Goal: Transaction & Acquisition: Purchase product/service

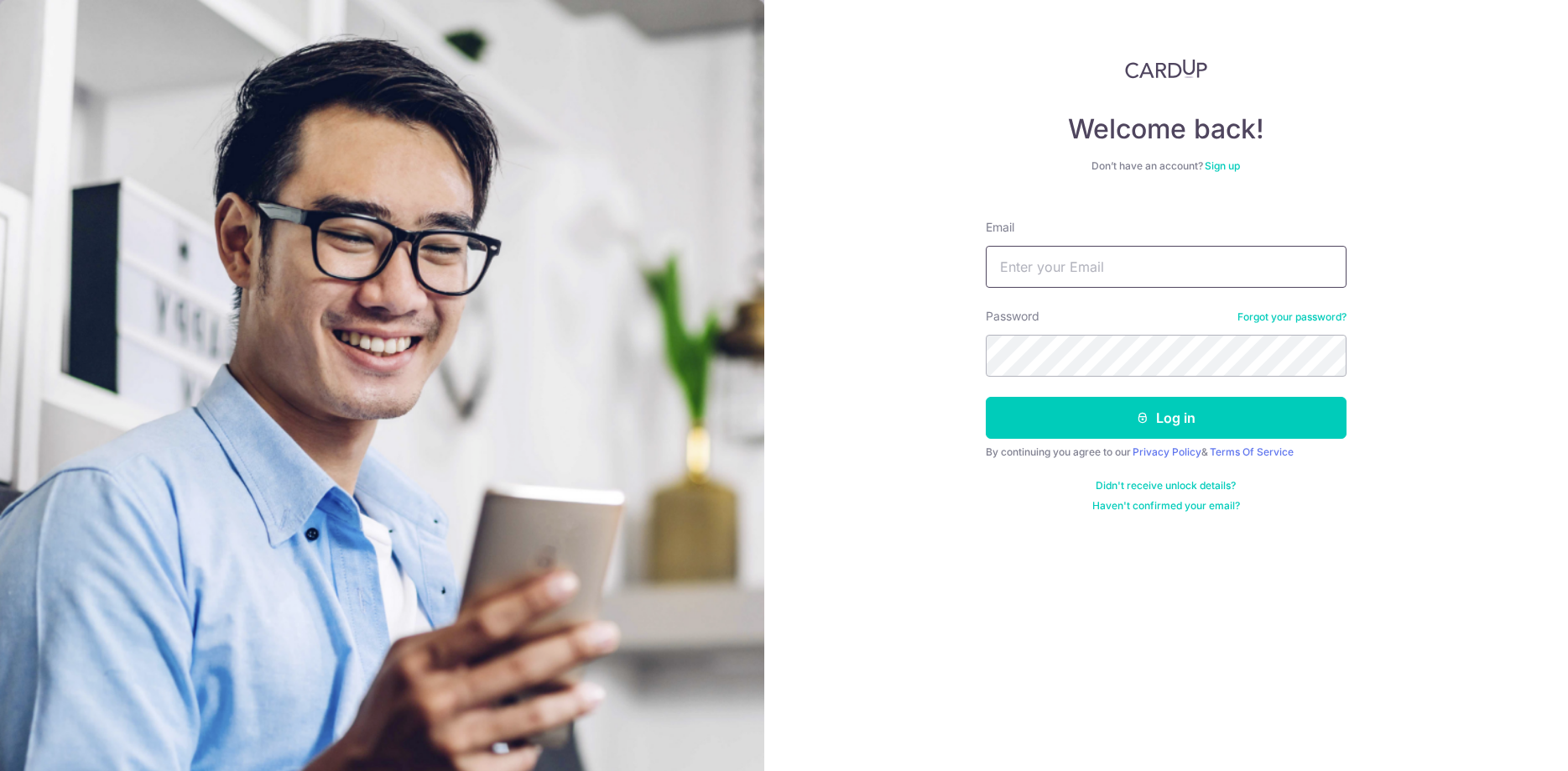
click at [1078, 263] on input "Email" at bounding box center [1166, 267] width 361 height 42
type input "jinhoe.t@gmail.com"
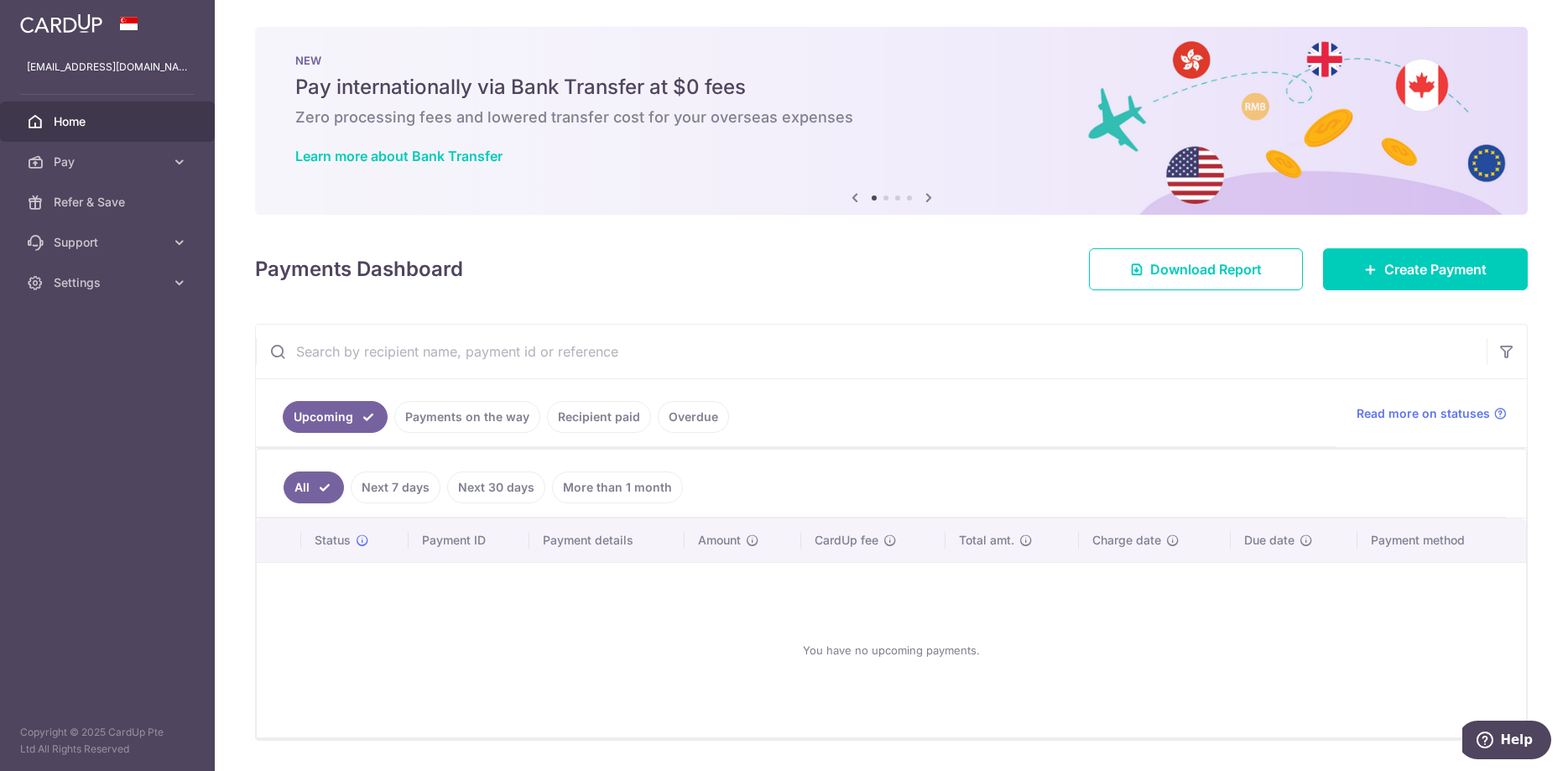
scroll to position [49, 0]
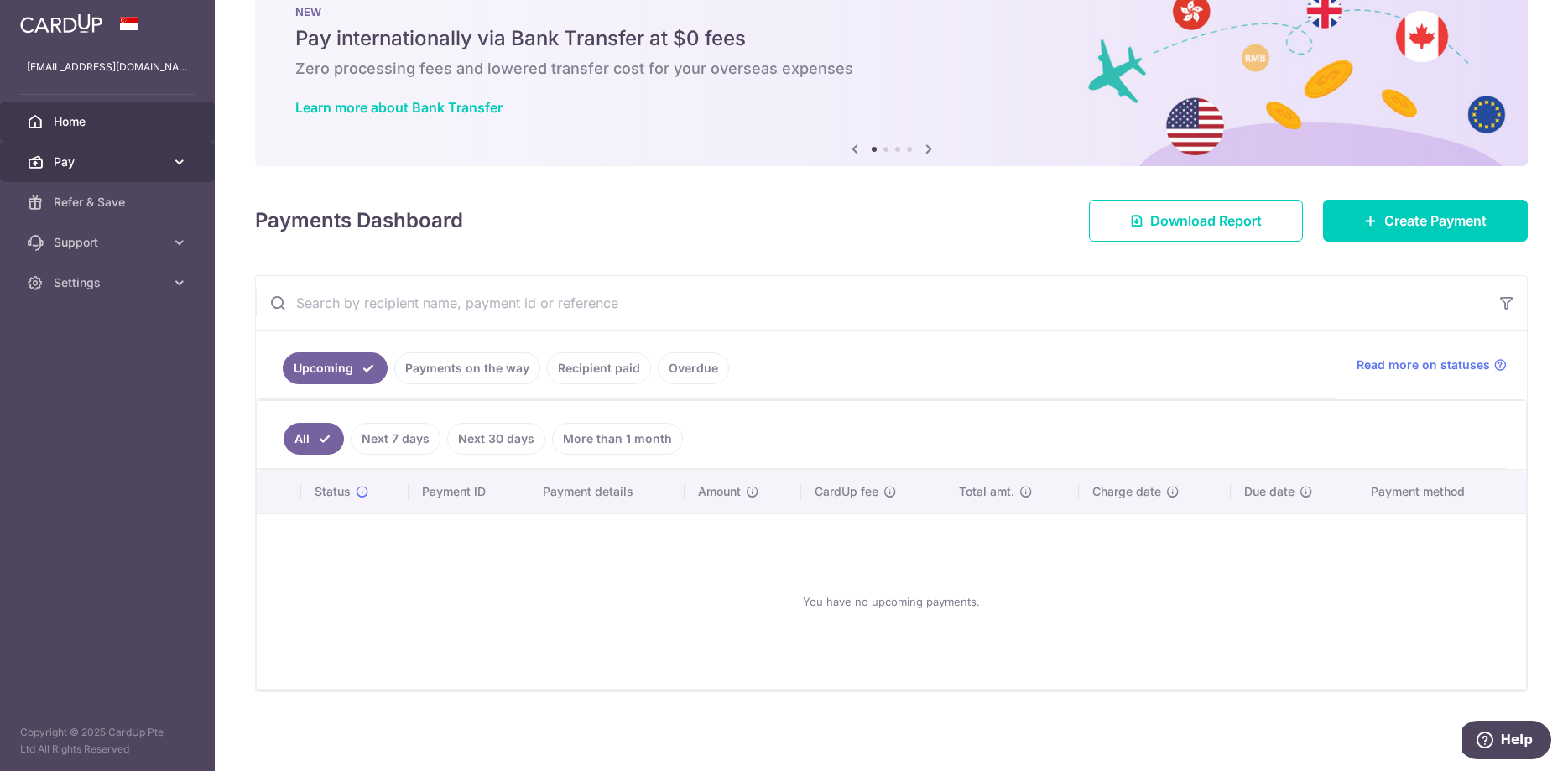
click at [149, 159] on span "Pay" at bounding box center [109, 162] width 111 height 17
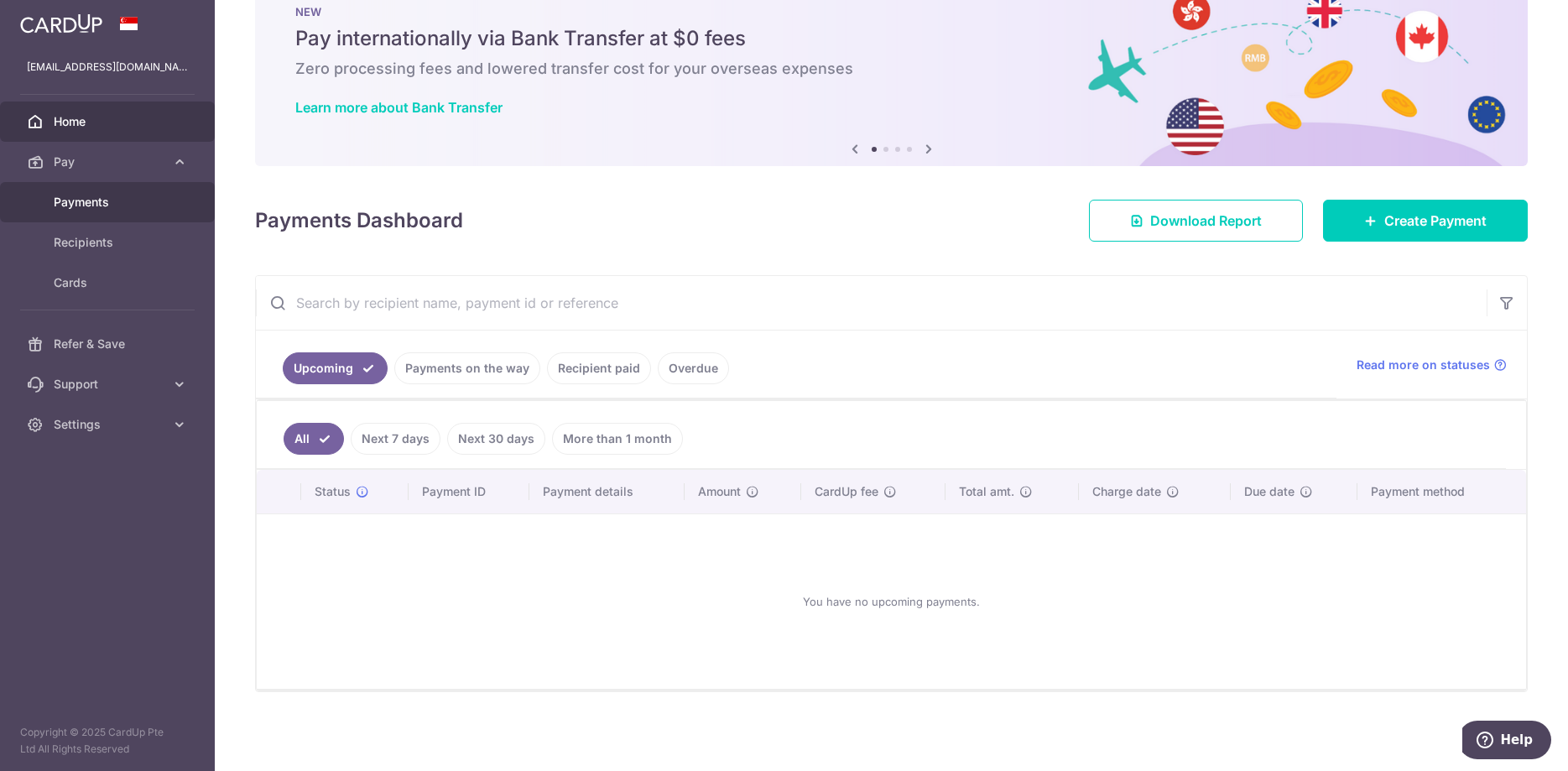
click at [119, 202] on span "Payments" at bounding box center [109, 202] width 111 height 17
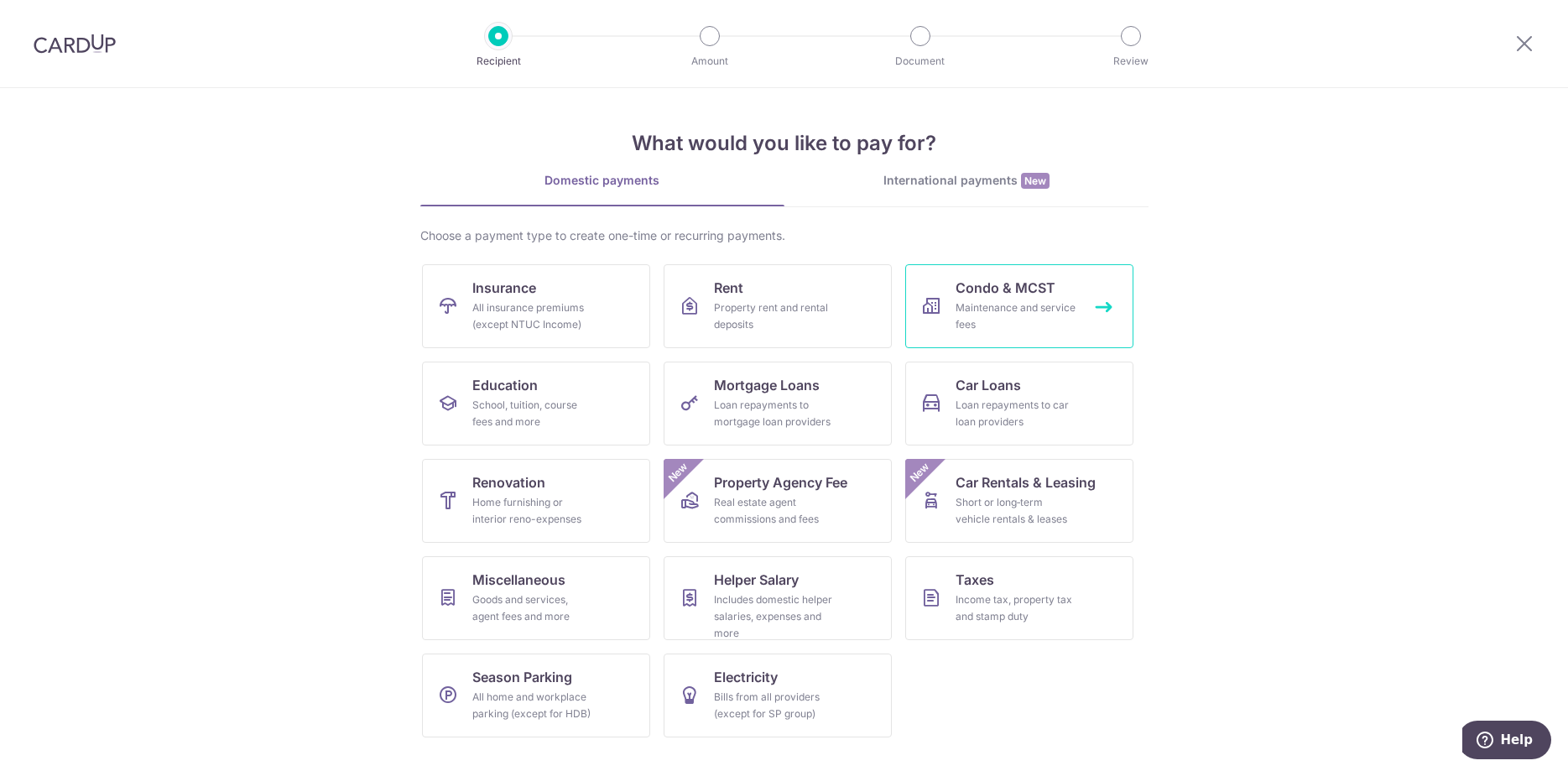
click at [945, 313] on link "Condo & MCST Maintenance and service fees" at bounding box center [1019, 305] width 228 height 84
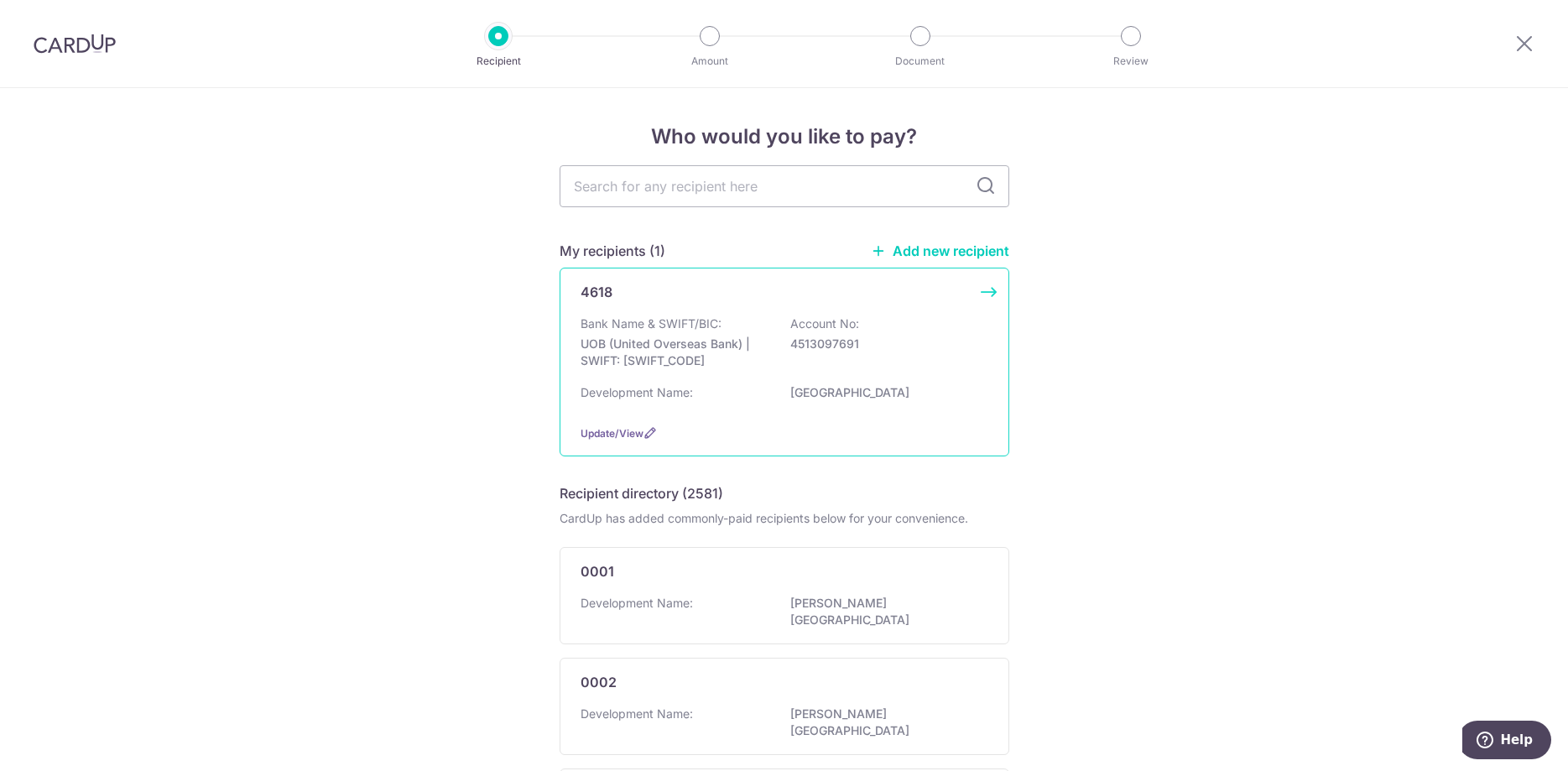
click at [874, 342] on p "4513097691" at bounding box center [884, 344] width 188 height 17
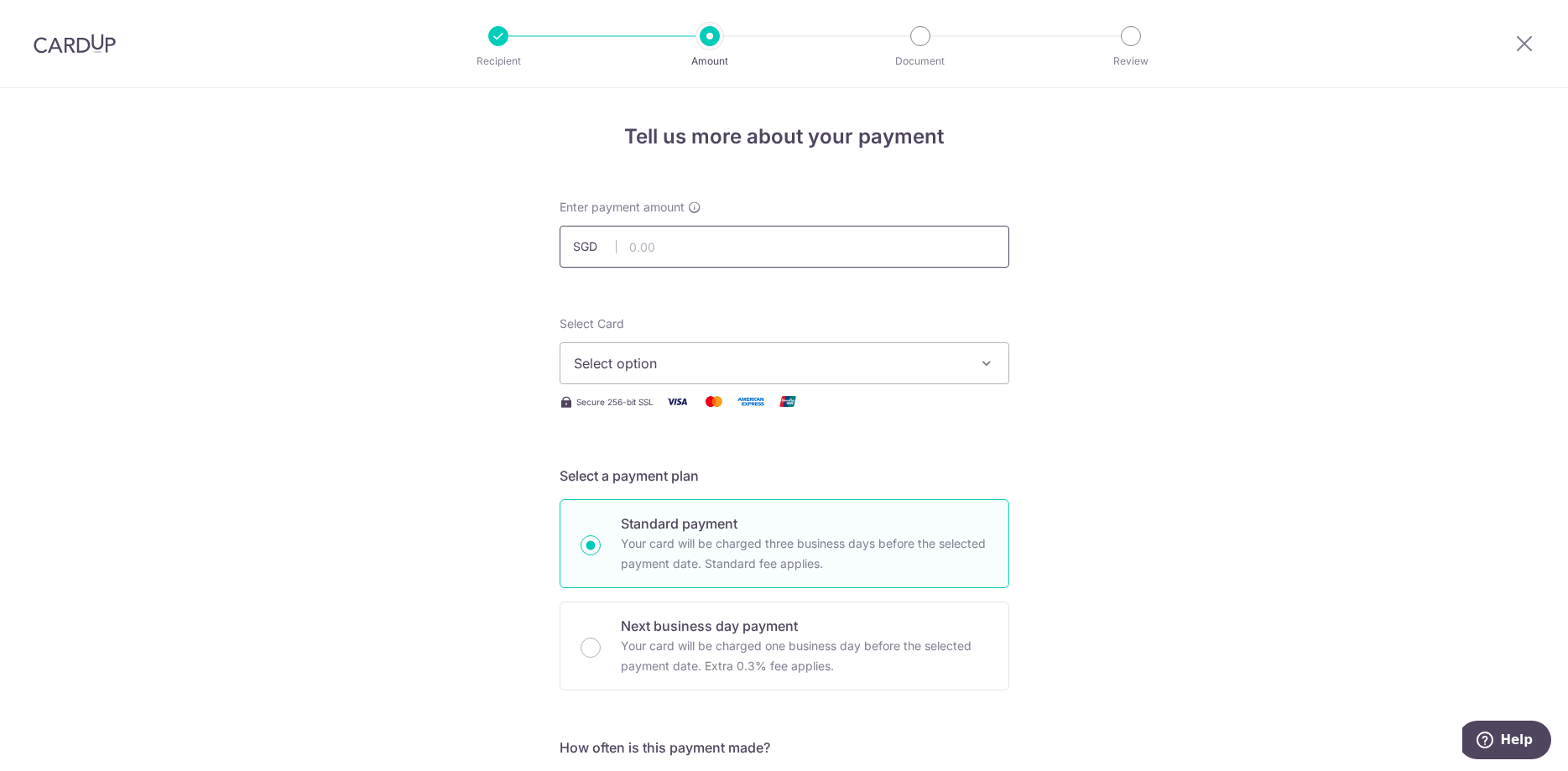
click at [729, 244] on input "text" at bounding box center [784, 246] width 450 height 42
type input "1,123.90"
click at [758, 365] on span "Select option" at bounding box center [769, 362] width 391 height 20
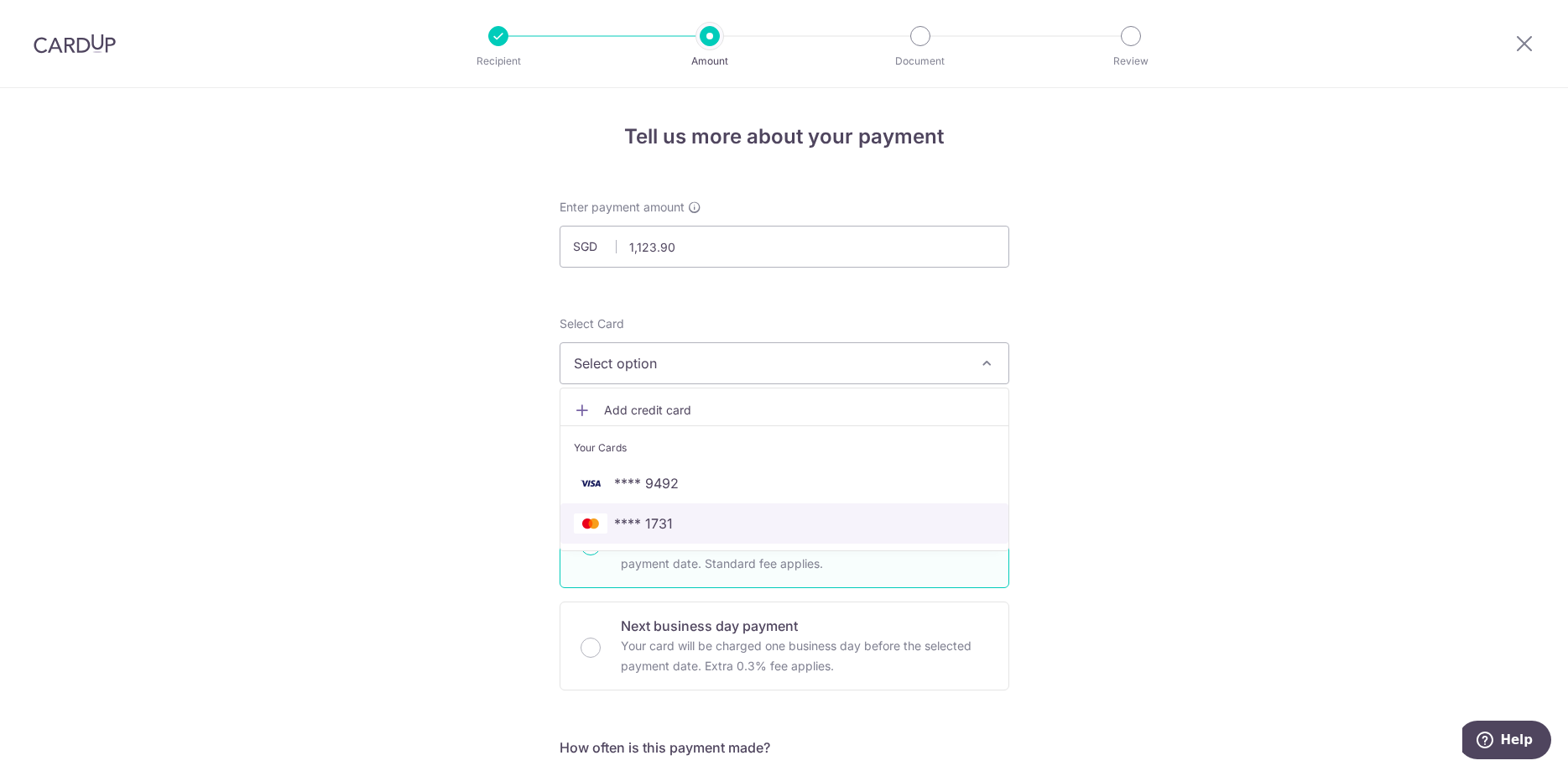
click at [701, 518] on span "**** 1731" at bounding box center [784, 523] width 421 height 20
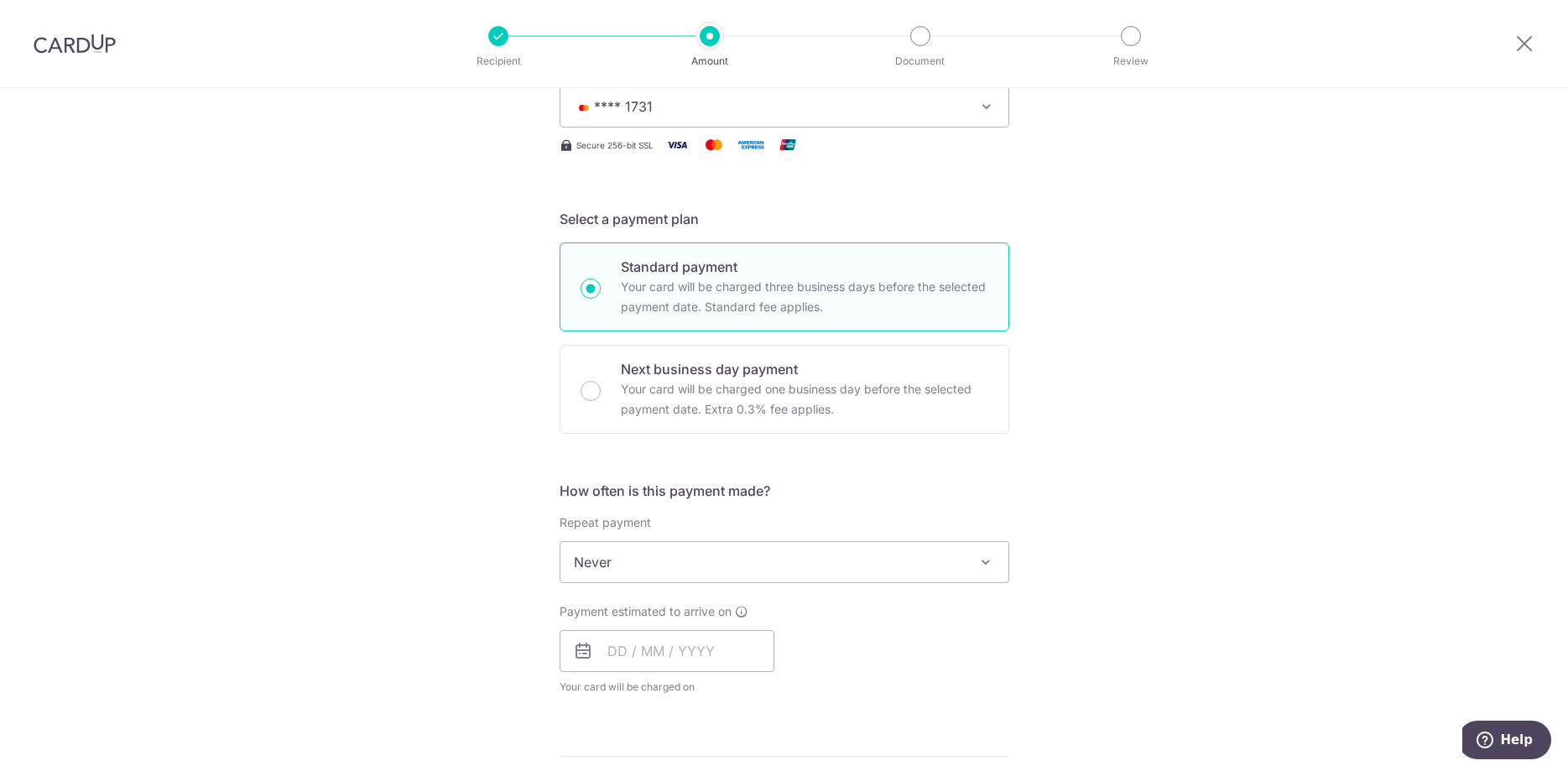
scroll to position [342, 0]
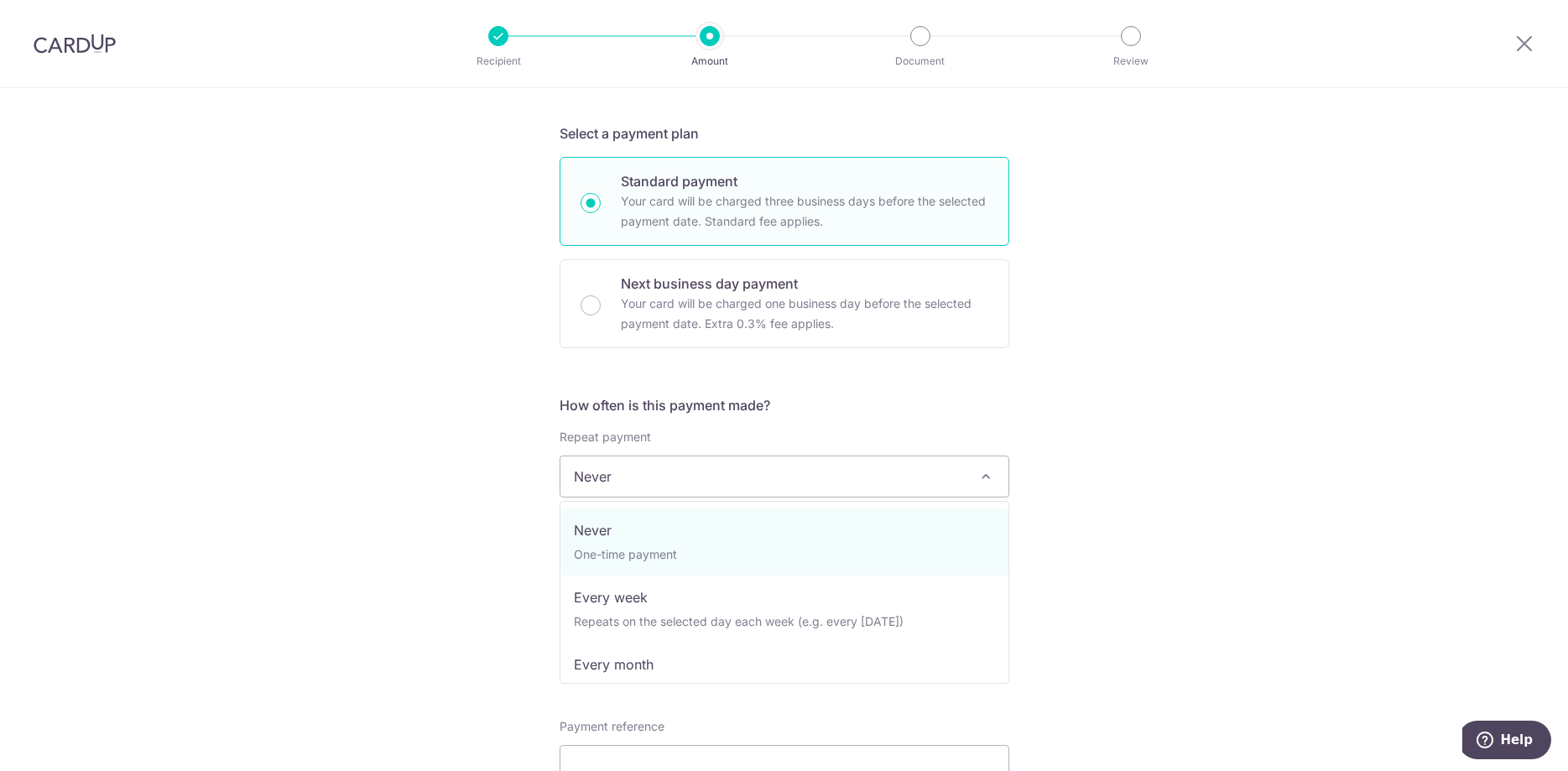
click at [766, 458] on span "Never" at bounding box center [784, 476] width 448 height 40
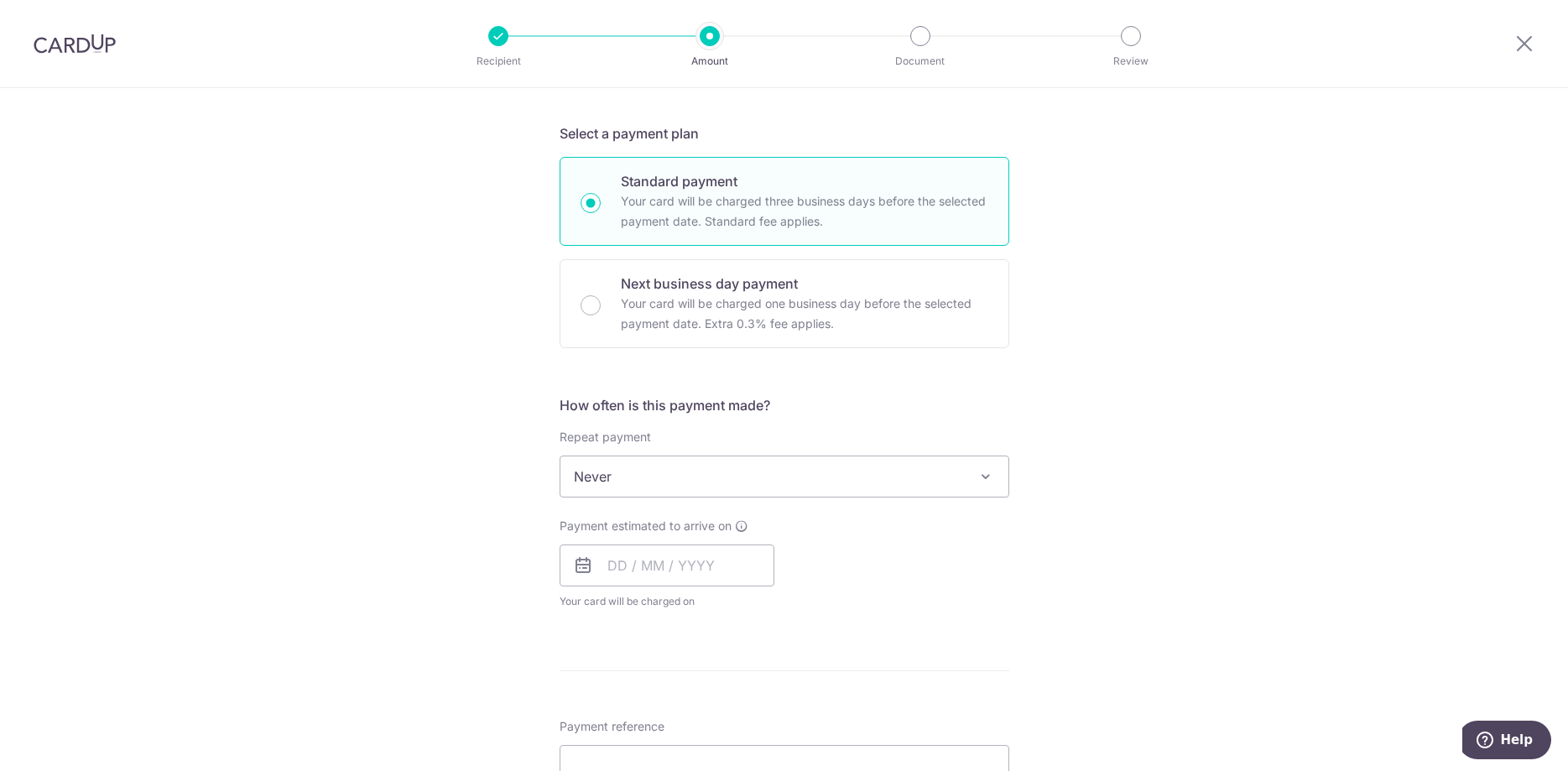
click at [1306, 476] on div "Tell us more about your payment Enter payment amount SGD 1,123.90 1123.90 Selec…" at bounding box center [784, 504] width 1568 height 1518
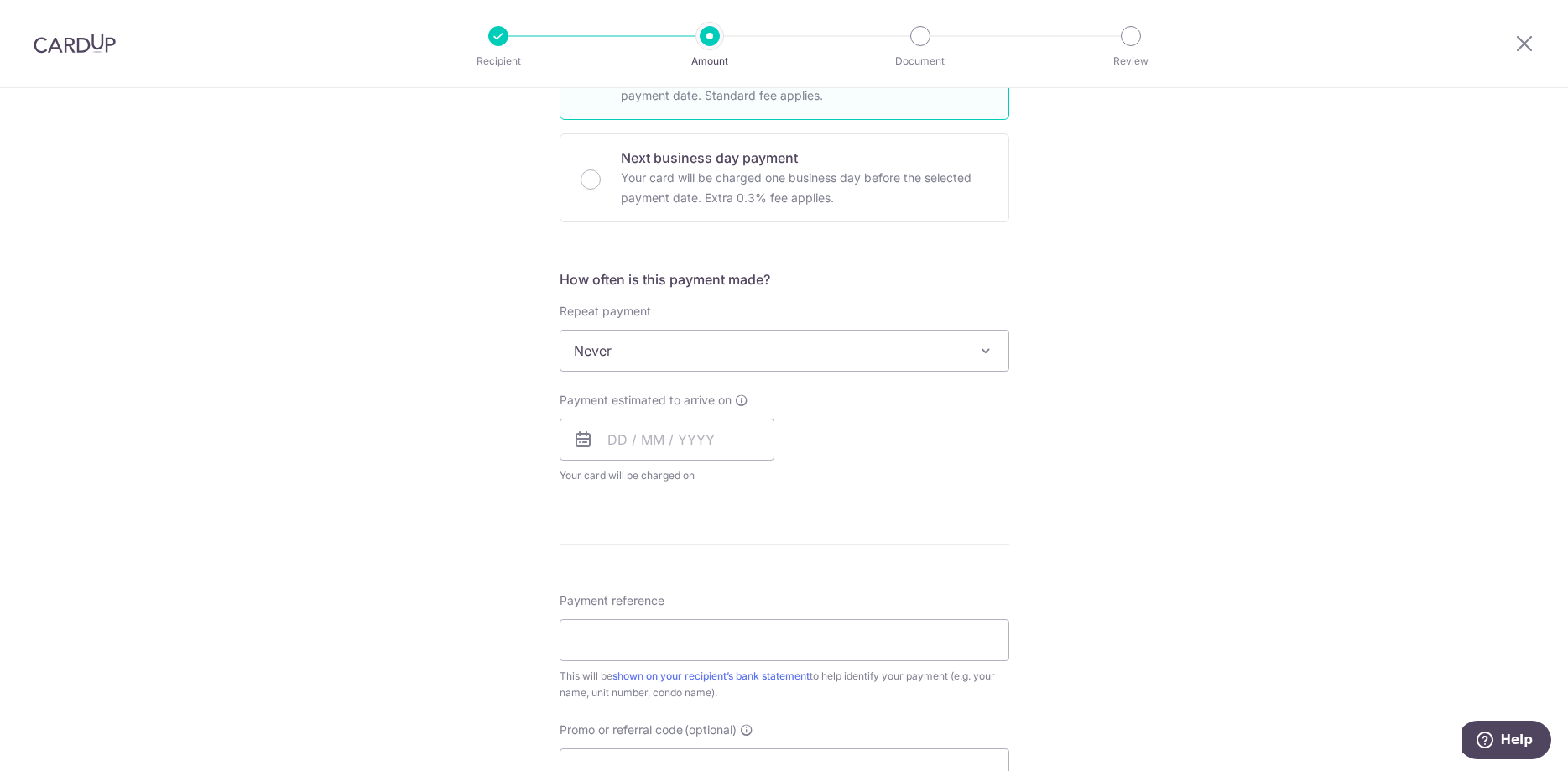
scroll to position [685, 0]
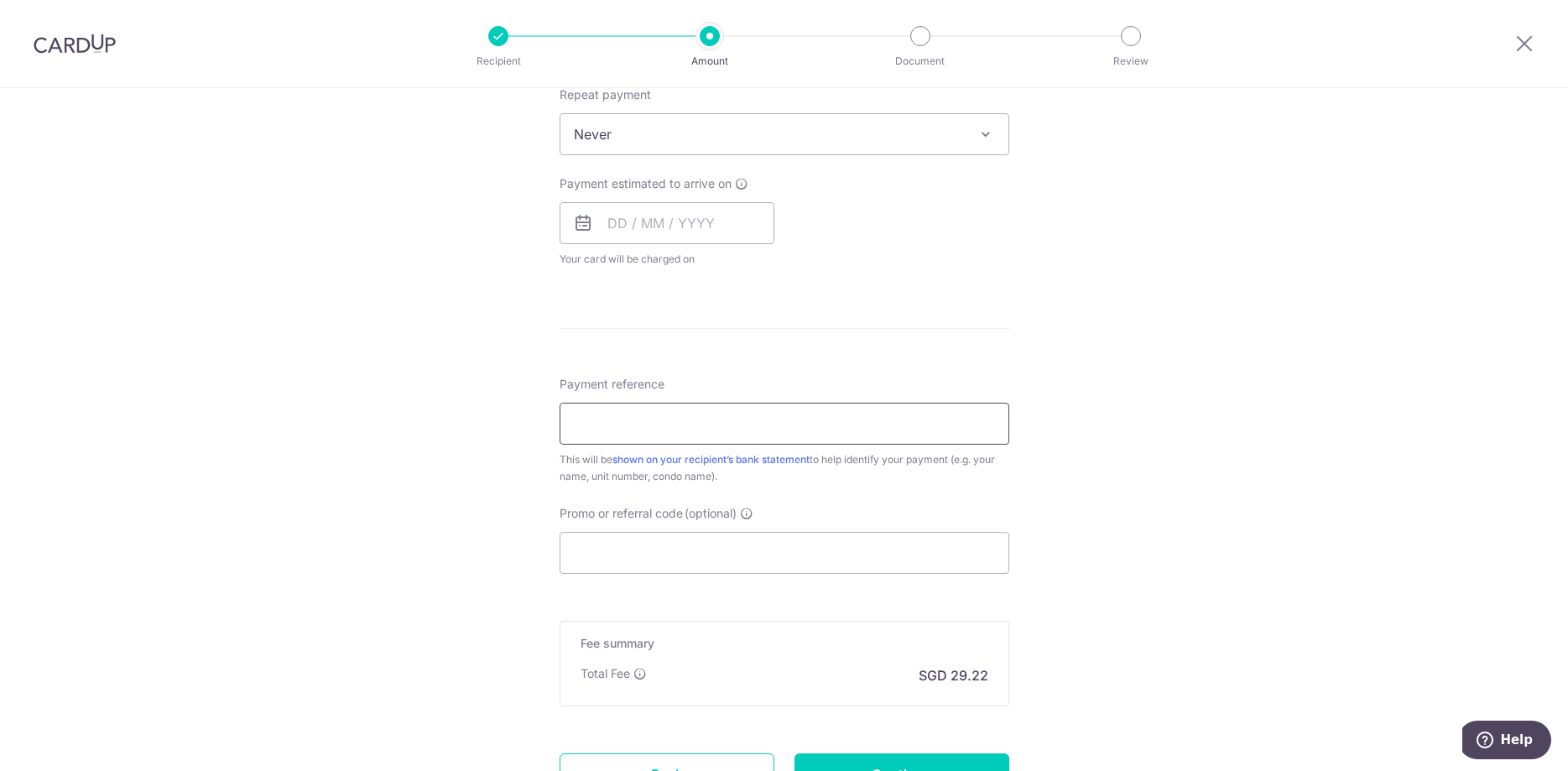
click at [788, 413] on input "Payment reference" at bounding box center [784, 424] width 450 height 42
type input "[PHONE_NUMBER]"
click at [652, 563] on input "Promo or referral code (optional)" at bounding box center [784, 552] width 450 height 42
paste input "OCBC155"
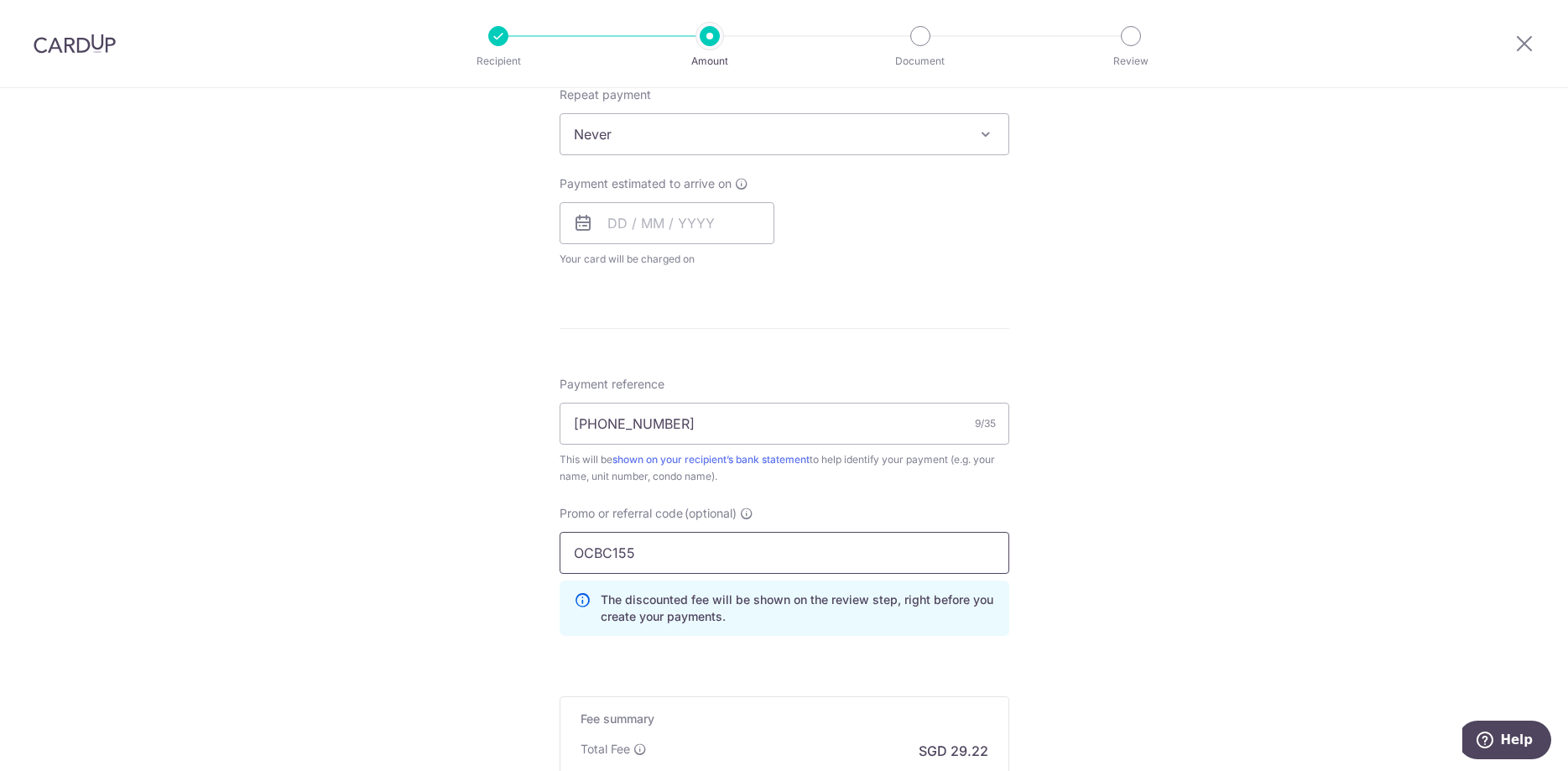
type input "OCBC155"
click at [1152, 445] on div "Tell us more about your payment Enter payment amount SGD 1,123.90 1123.90 Selec…" at bounding box center [784, 200] width 1568 height 1593
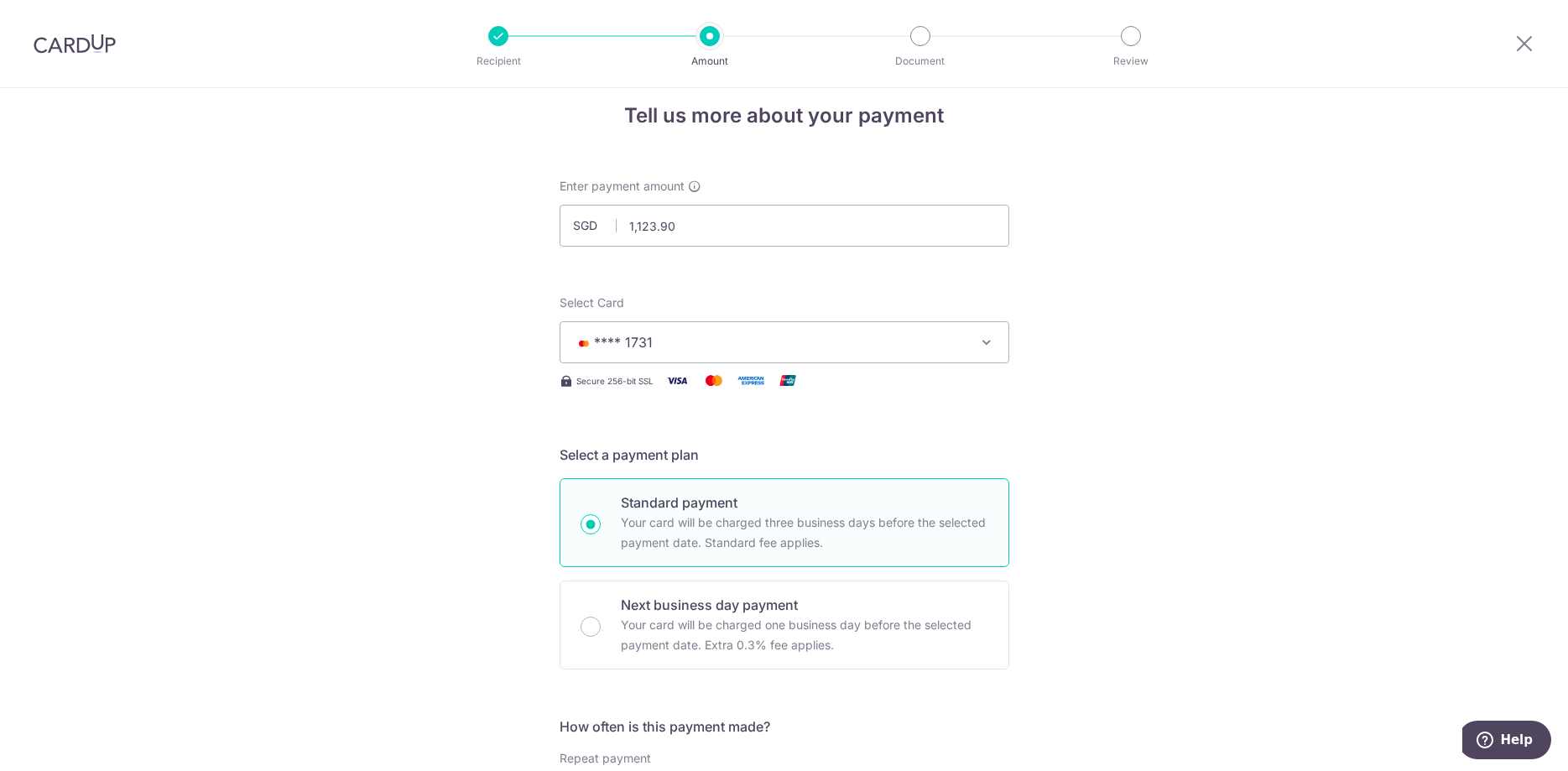
scroll to position [0, 0]
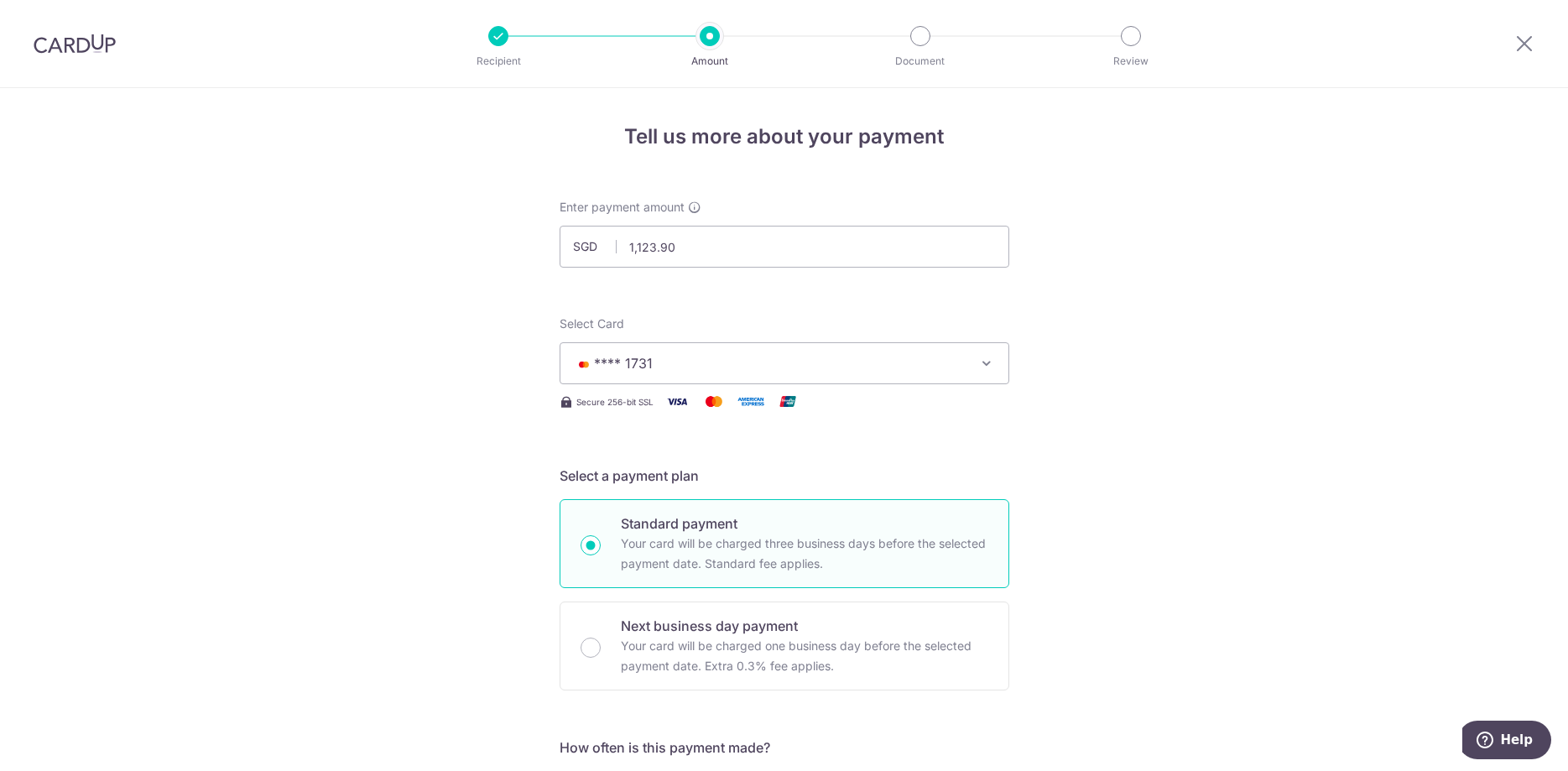
click at [780, 378] on button "**** 1731" at bounding box center [784, 362] width 450 height 42
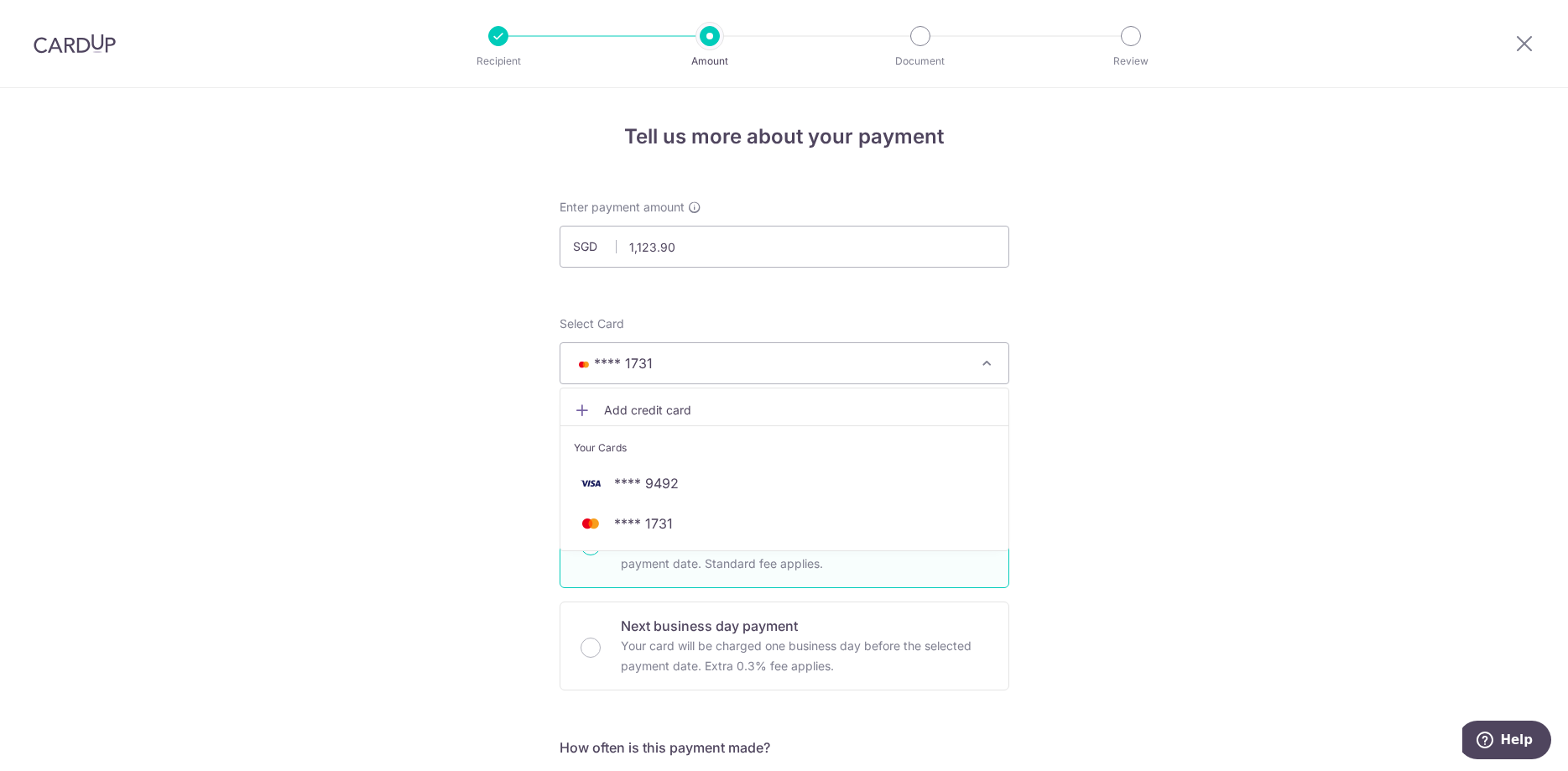
click at [722, 403] on span "Add credit card" at bounding box center [800, 410] width 391 height 17
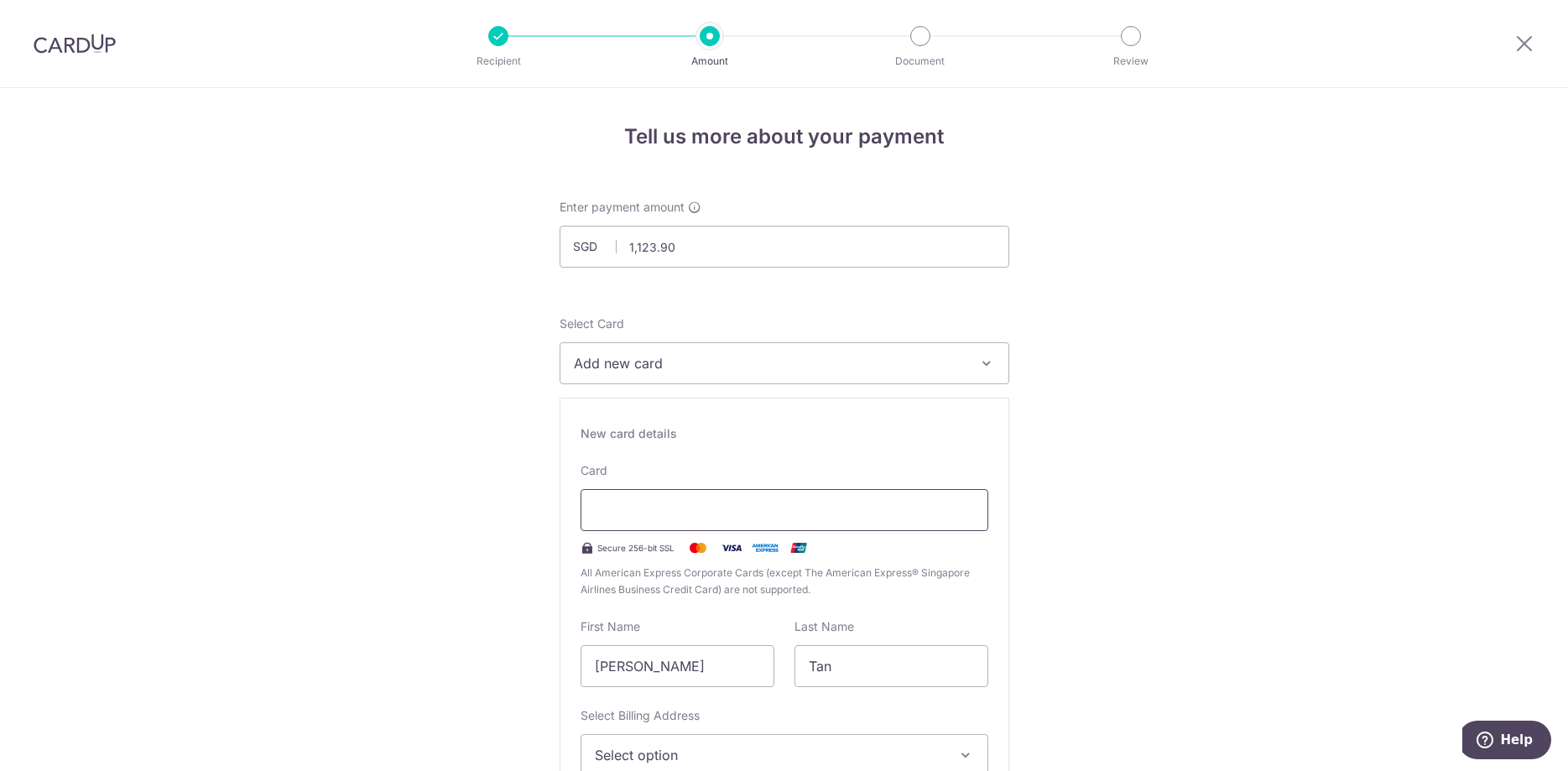
click at [703, 520] on div at bounding box center [784, 510] width 408 height 42
click at [652, 678] on input "[PERSON_NAME]" at bounding box center [677, 666] width 194 height 42
drag, startPoint x: 659, startPoint y: 671, endPoint x: 561, endPoint y: 659, distance: 98.7
click at [581, 659] on input "[PERSON_NAME]" at bounding box center [677, 666] width 194 height 42
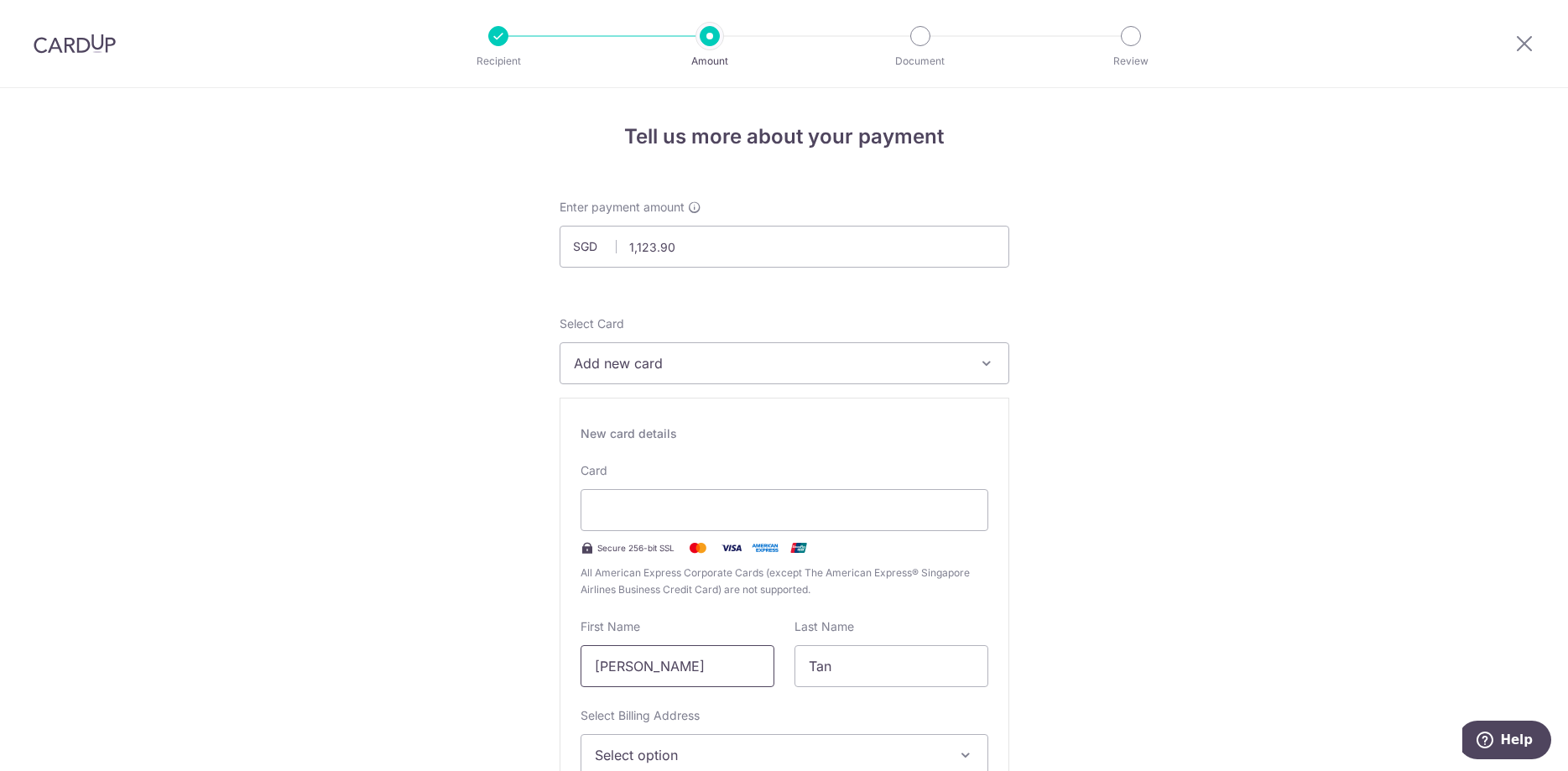
scroll to position [171, 0]
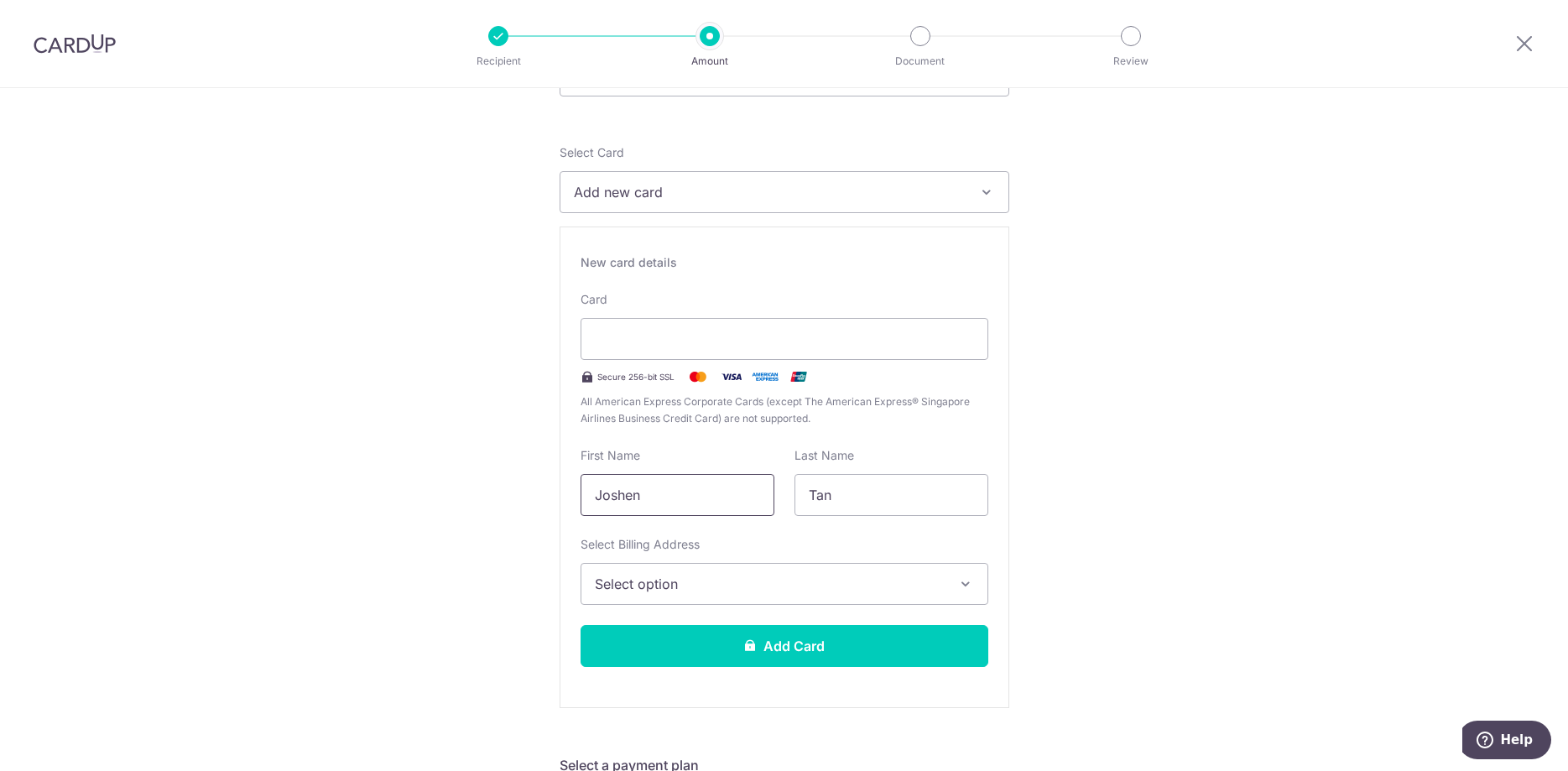
type input "Joshen"
type input "Lee"
click at [666, 573] on button "Select option" at bounding box center [784, 583] width 408 height 42
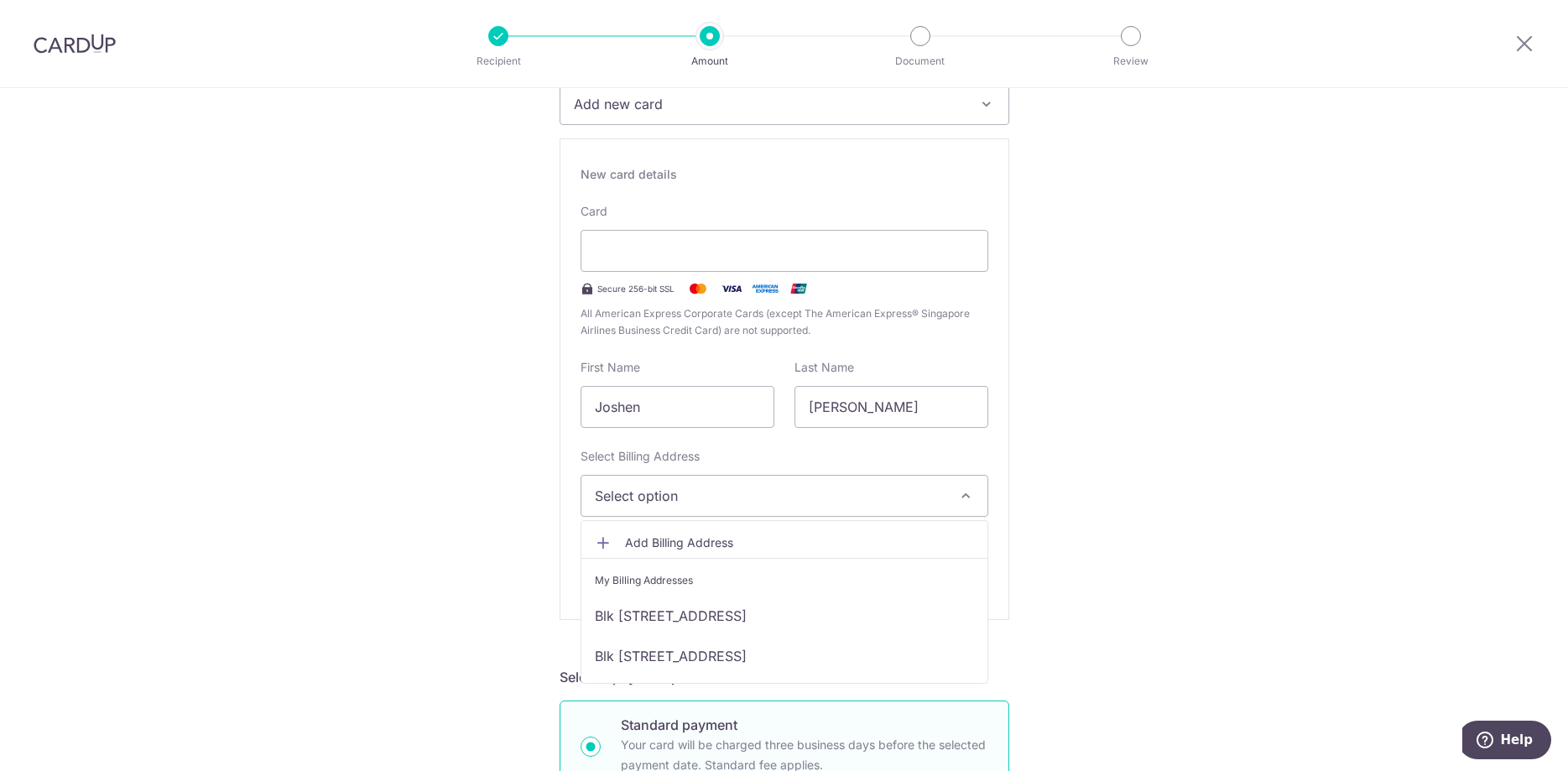
scroll to position [342, 0]
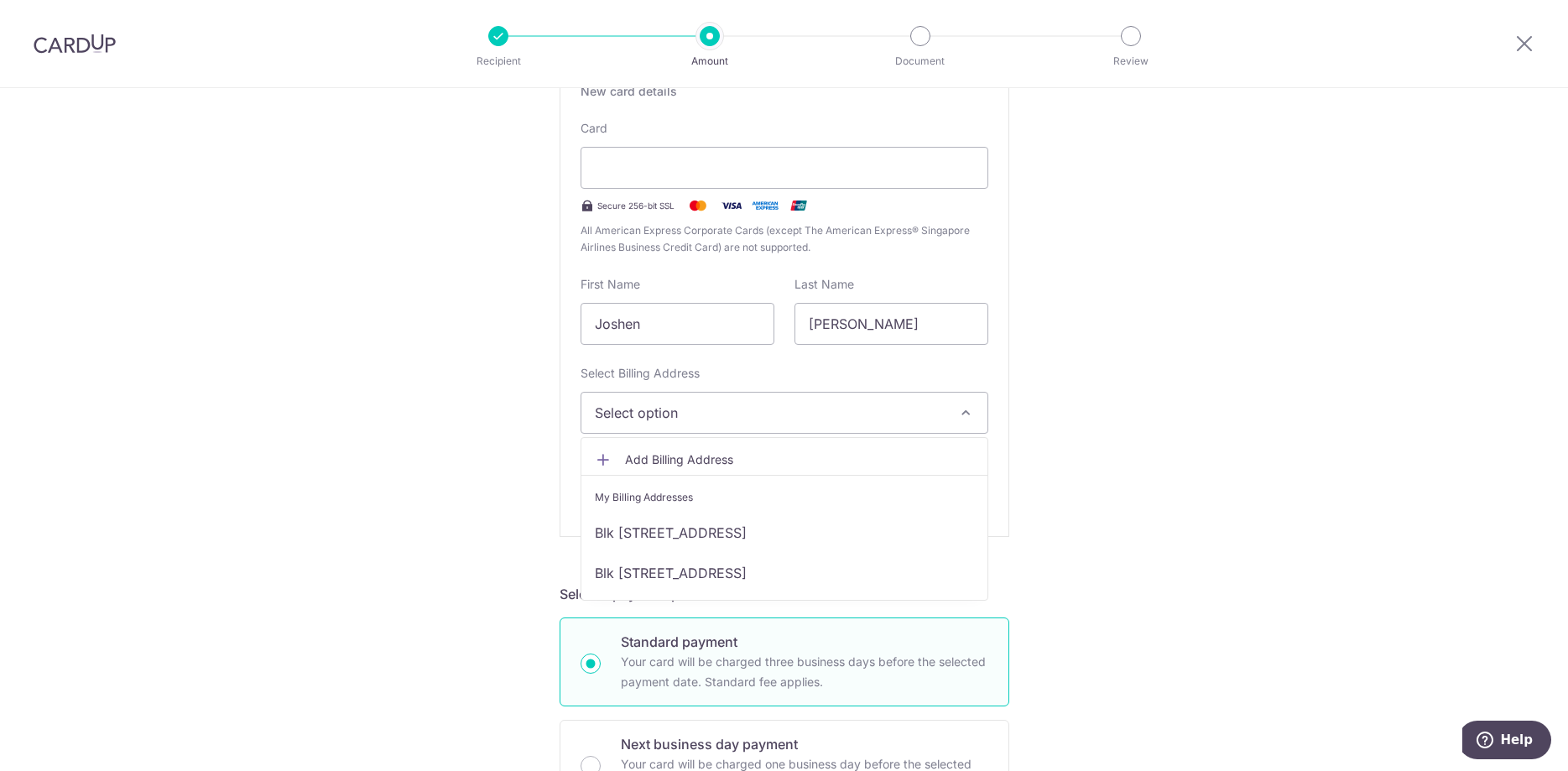
click at [675, 451] on span "Add Billing Address" at bounding box center [800, 459] width 349 height 17
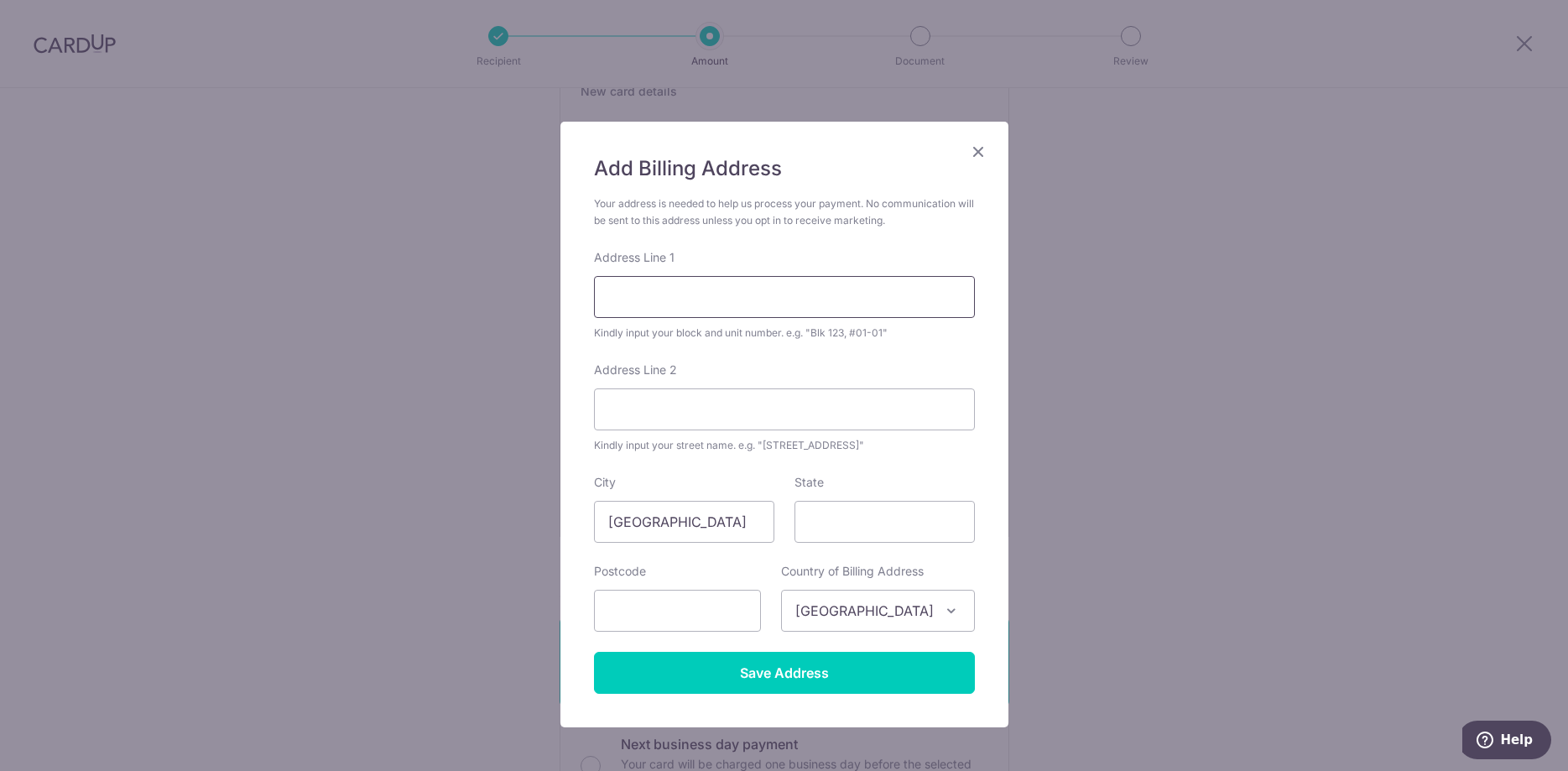
click at [865, 294] on input "Address Line 1" at bounding box center [784, 297] width 380 height 42
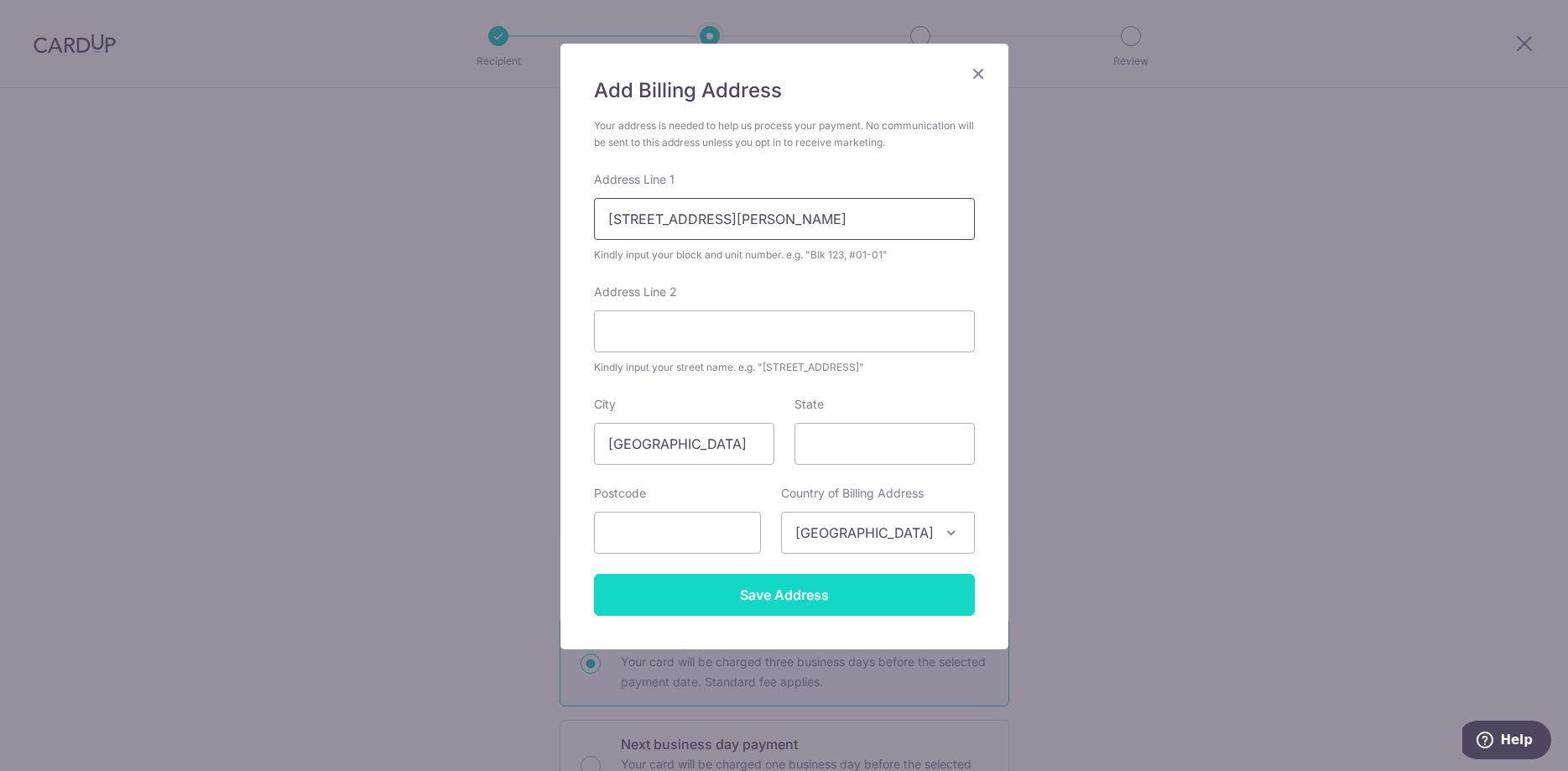
type input "104 Gerald Drive"
click at [753, 578] on input "Save Address" at bounding box center [784, 594] width 380 height 42
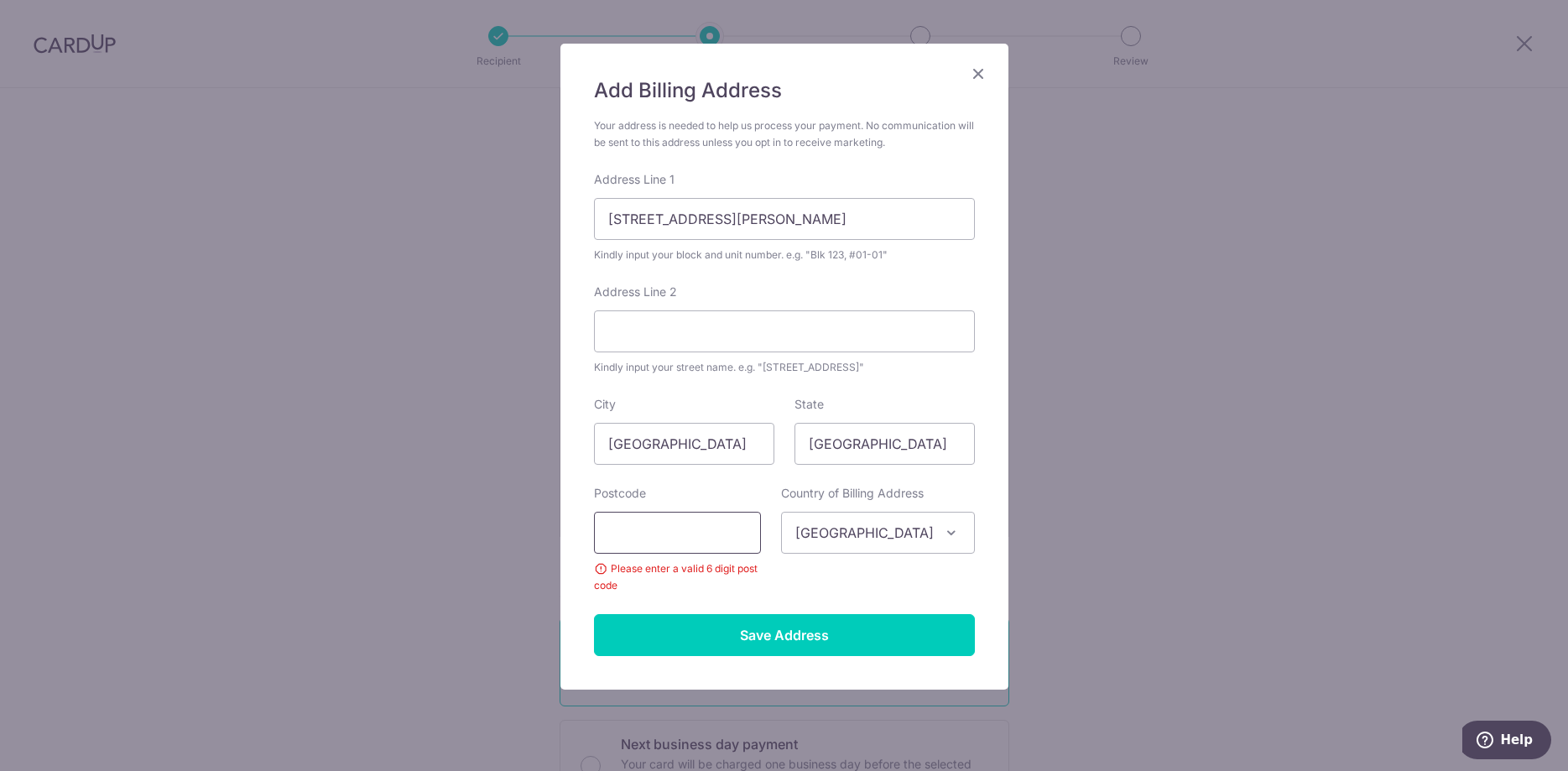
click at [723, 531] on input "text" at bounding box center [677, 532] width 167 height 42
type input "1"
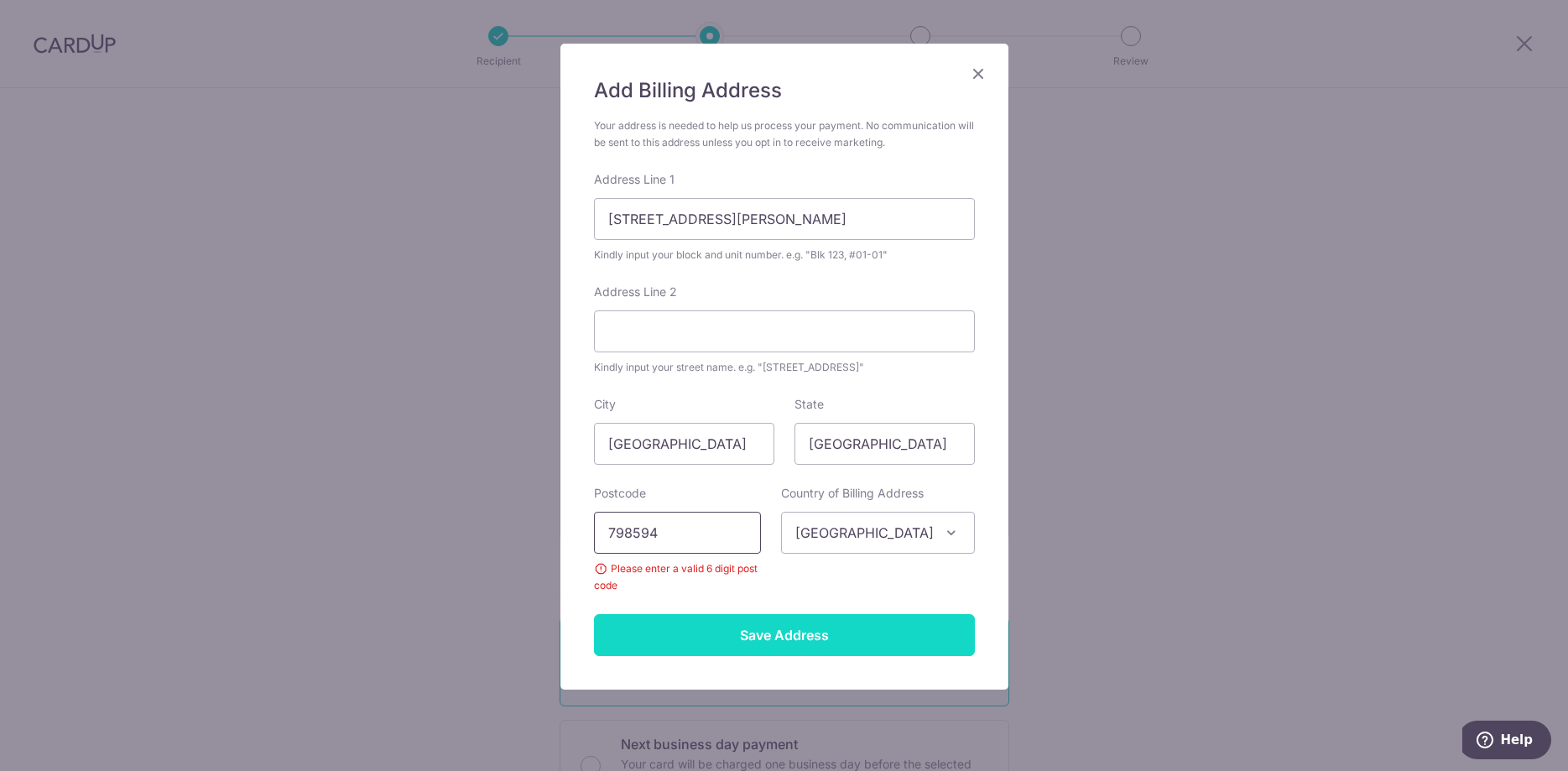
type input "798594"
click at [820, 627] on input "Save Address" at bounding box center [784, 635] width 380 height 42
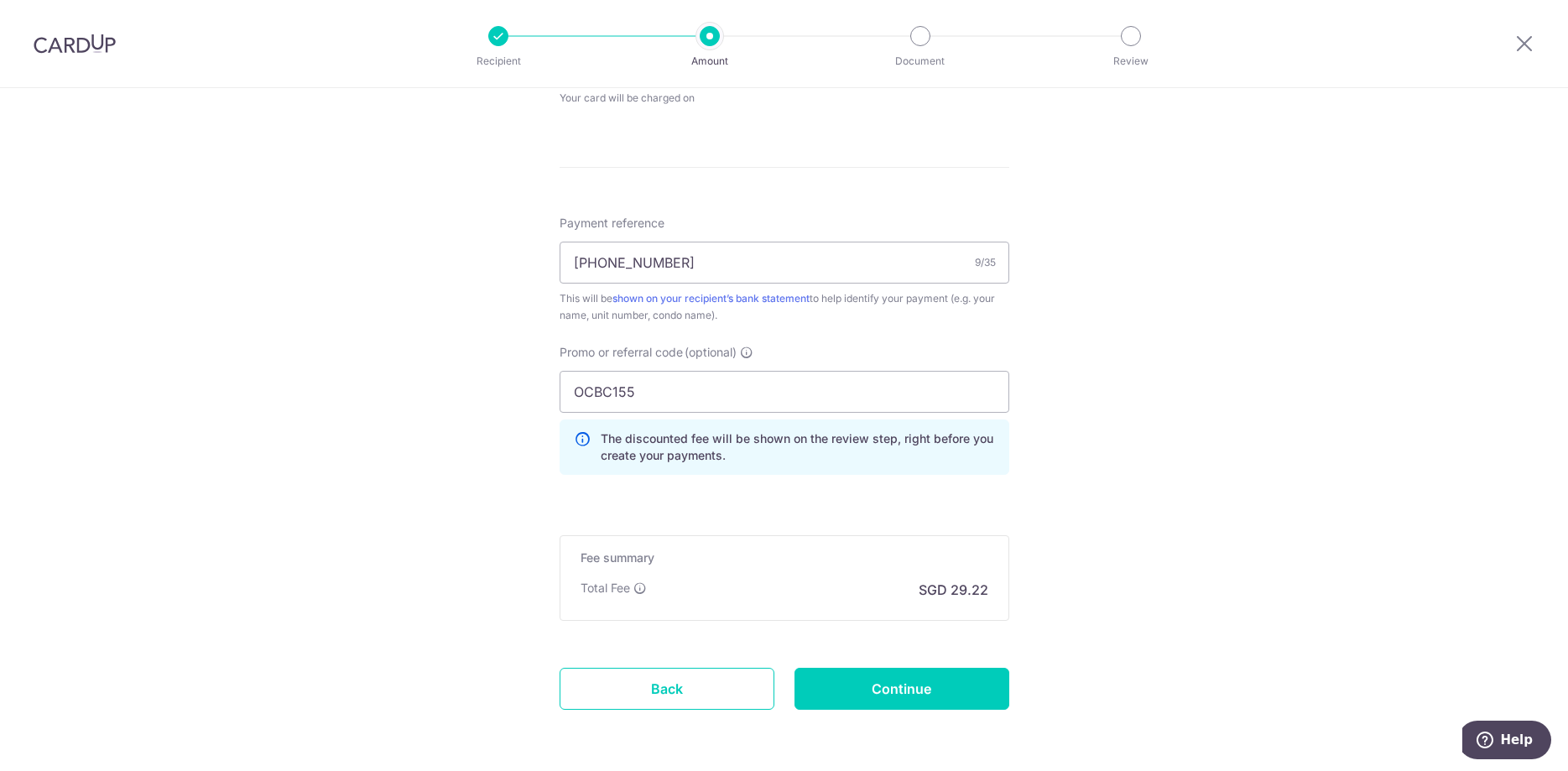
scroll to position [1370, 0]
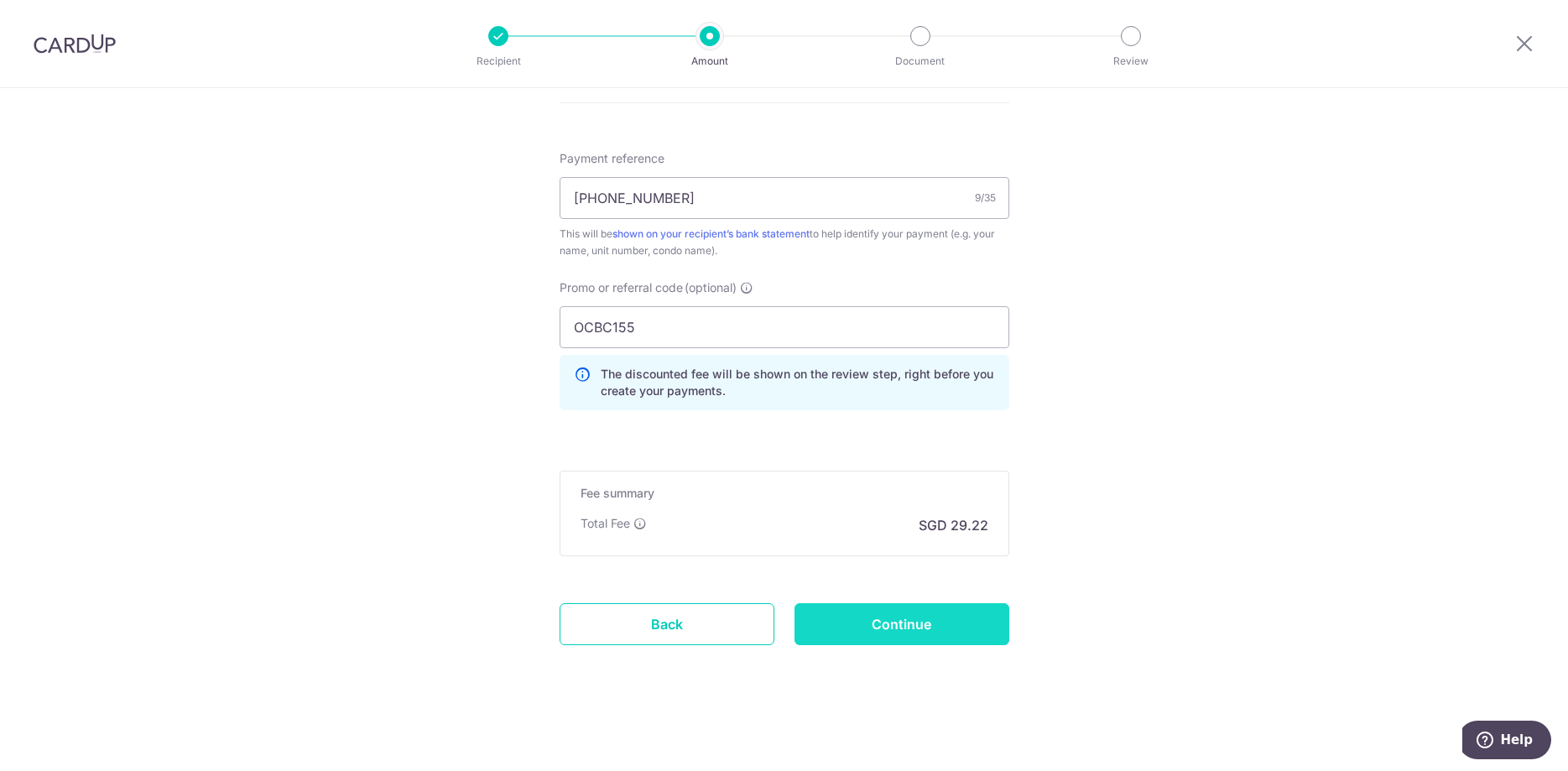
click at [954, 629] on input "Continue" at bounding box center [902, 624] width 215 height 42
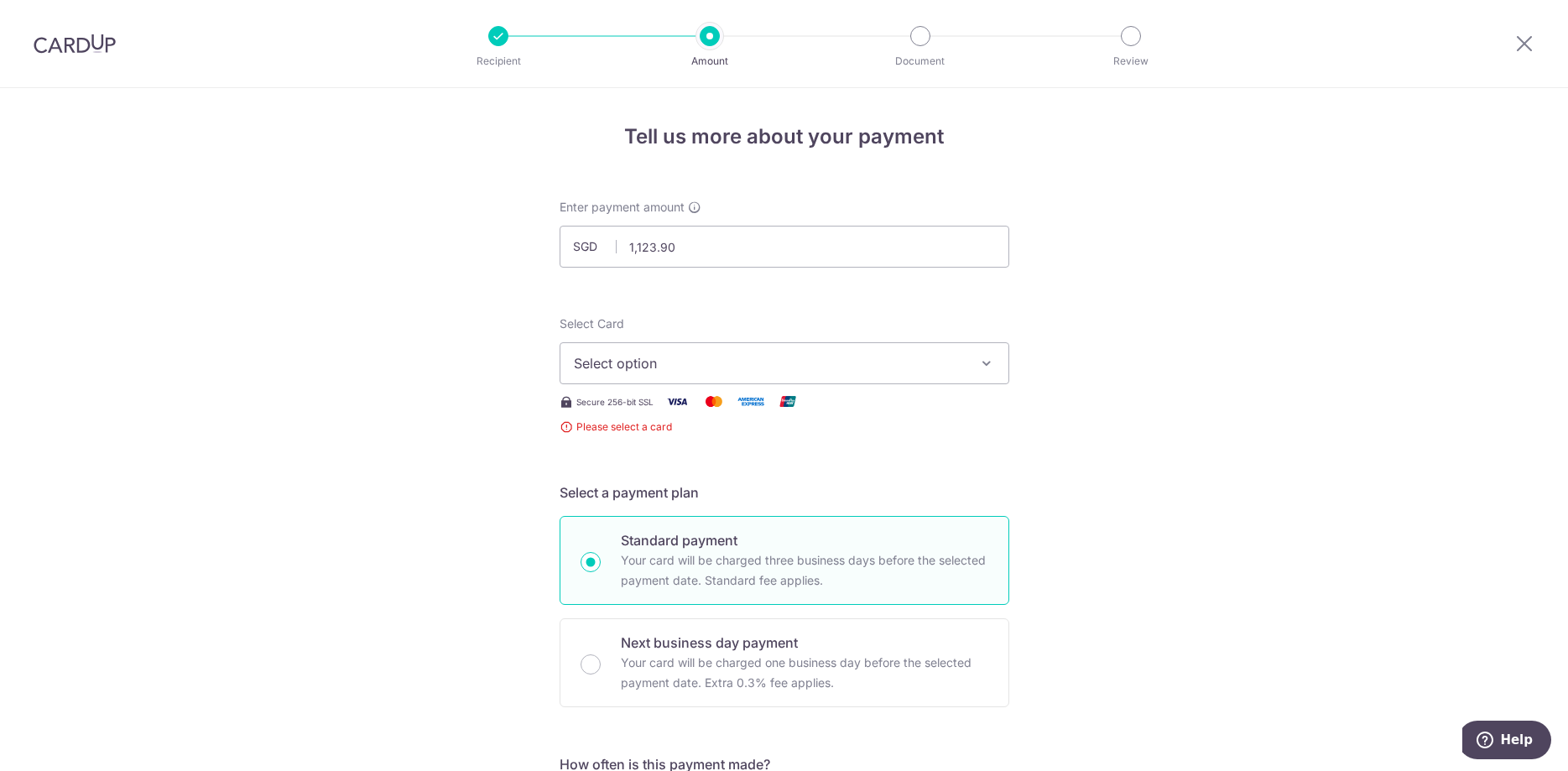
click at [734, 382] on button "Select option" at bounding box center [784, 362] width 450 height 42
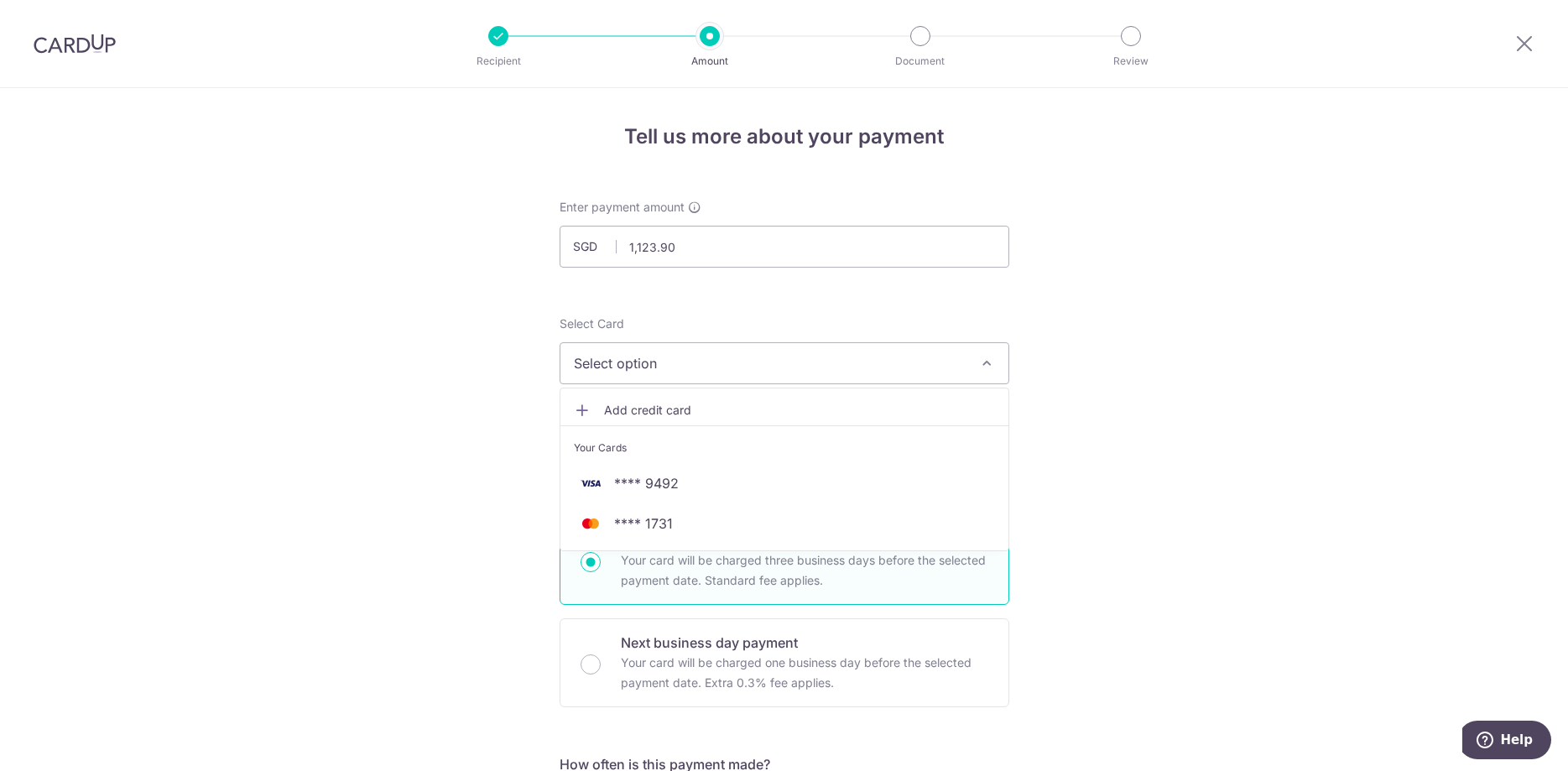
click at [633, 416] on span "Add credit card" at bounding box center [800, 410] width 391 height 17
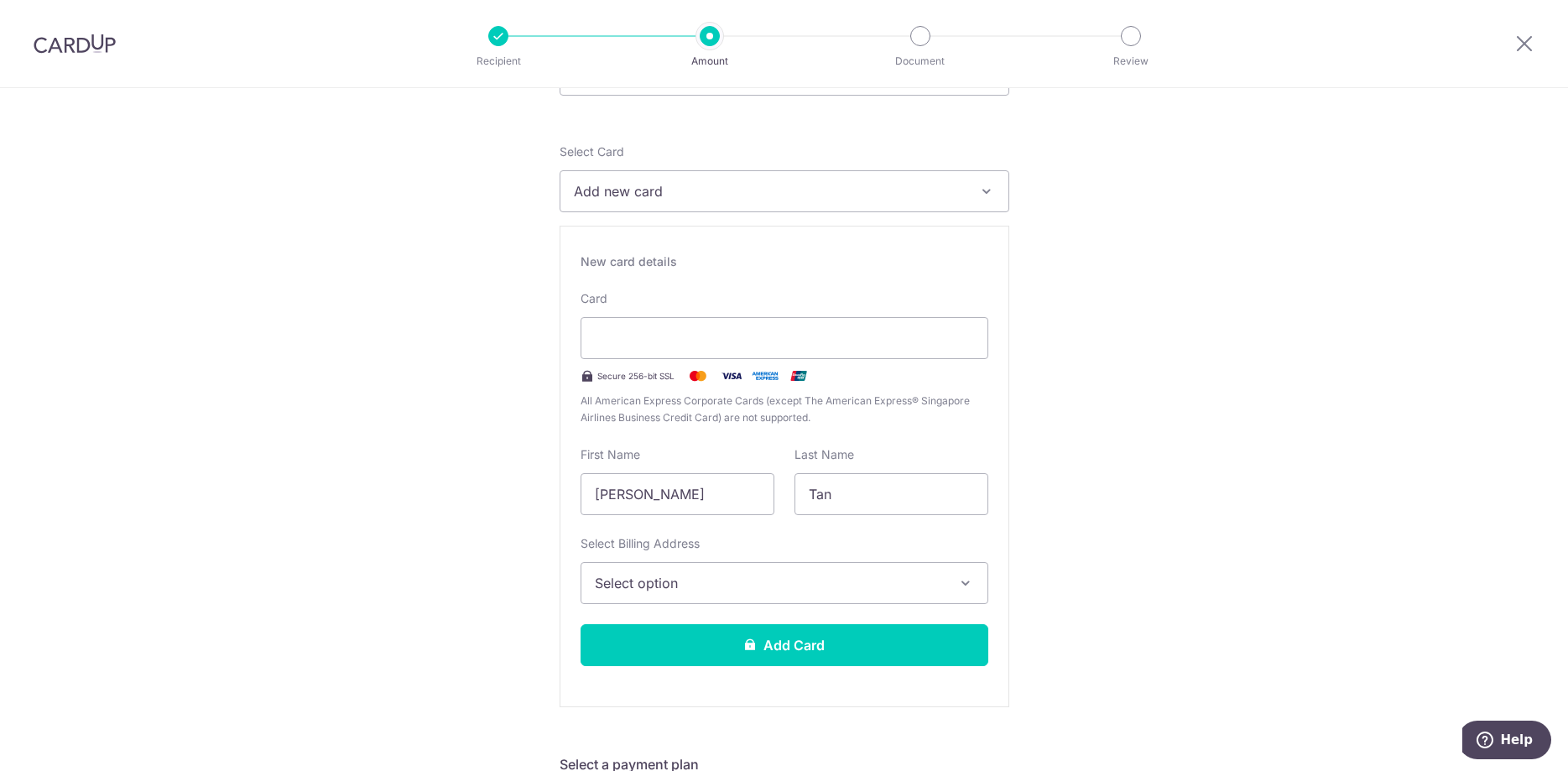
scroll to position [171, 0]
drag, startPoint x: 718, startPoint y: 492, endPoint x: 490, endPoint y: 517, distance: 229.4
click at [581, 516] on input "[PERSON_NAME]" at bounding box center [677, 495] width 194 height 42
type input "Joshen"
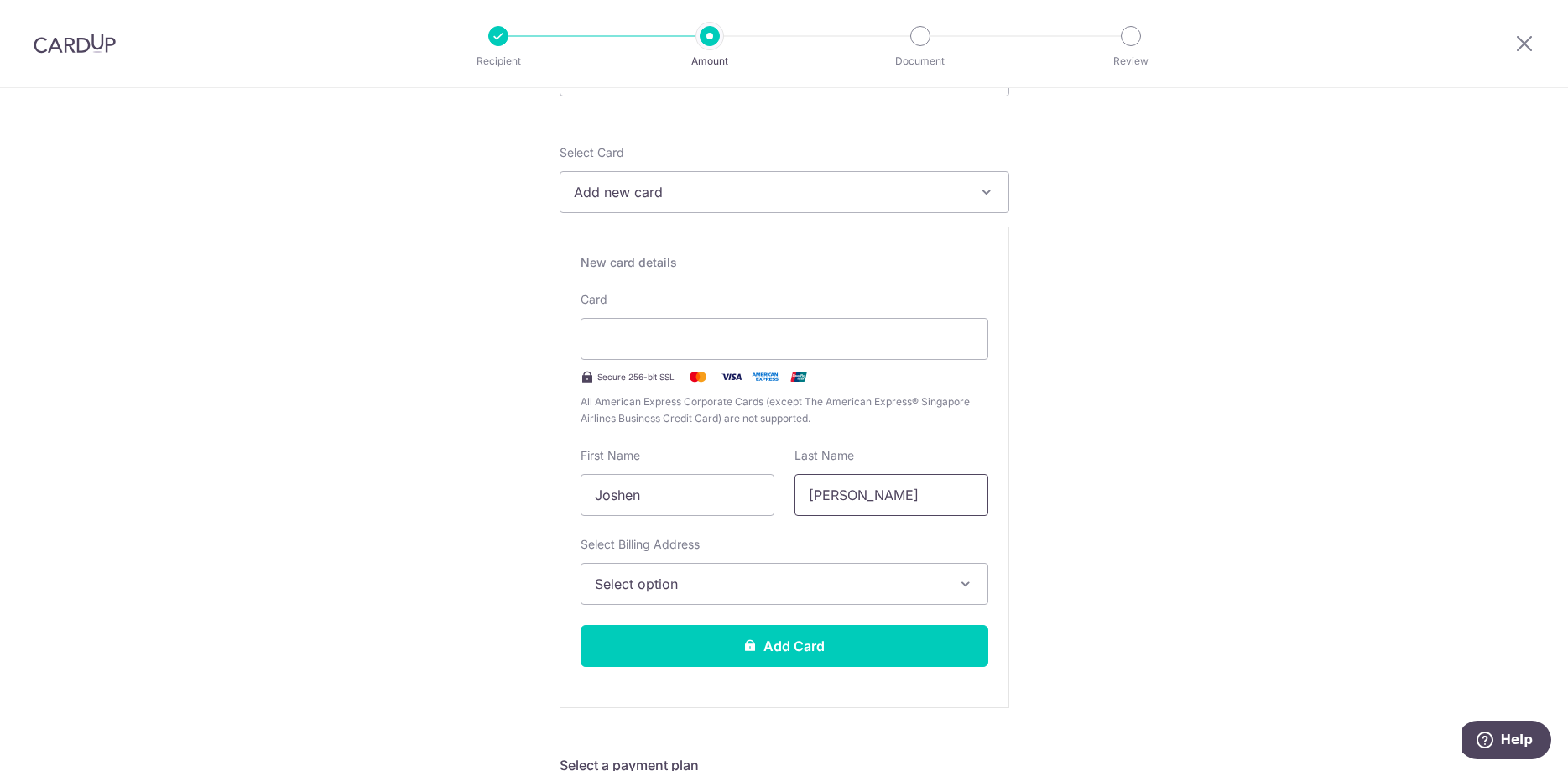
type input "Lee"
click at [647, 589] on span "Select option" at bounding box center [769, 583] width 349 height 20
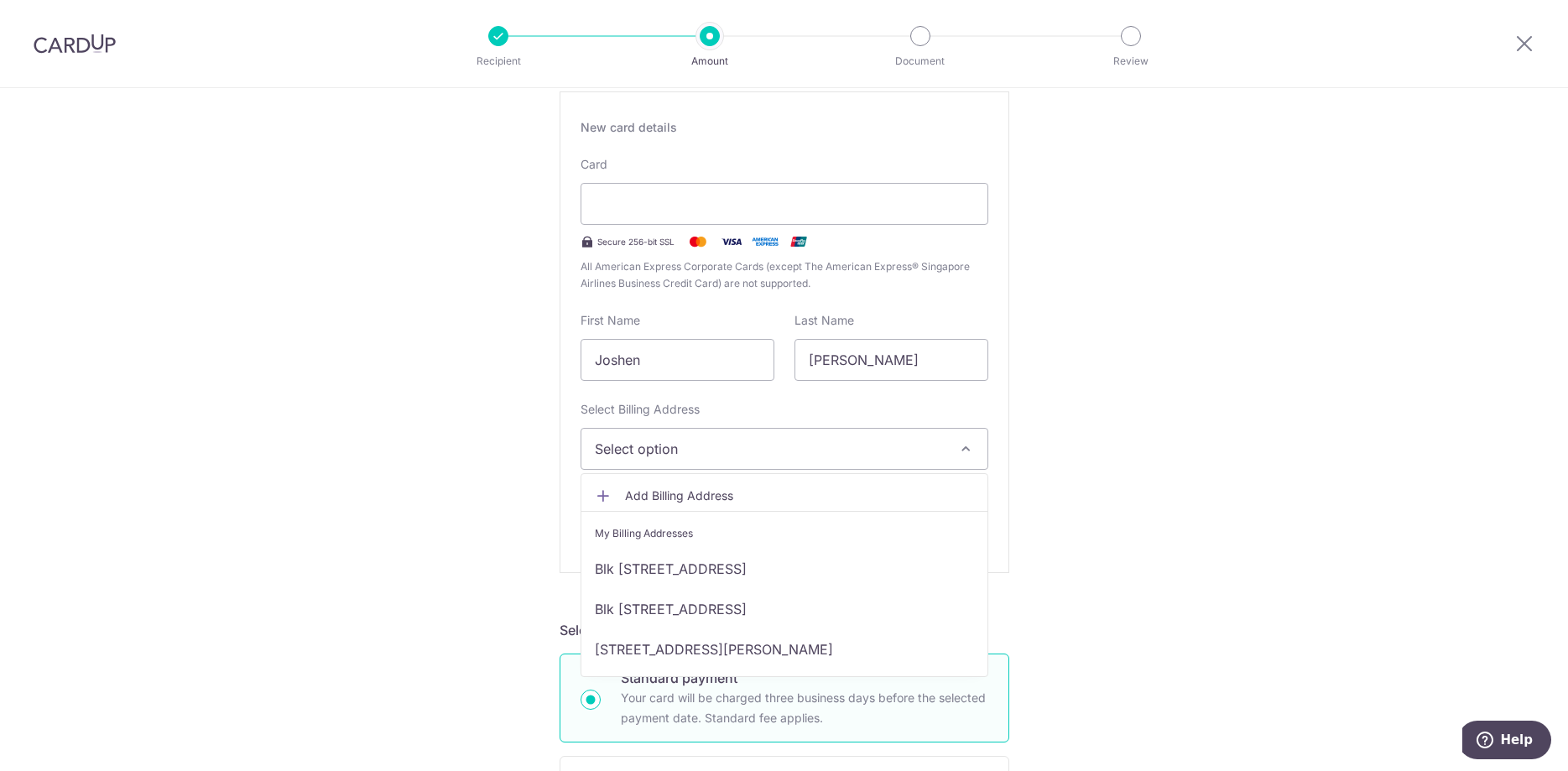
scroll to position [342, 0]
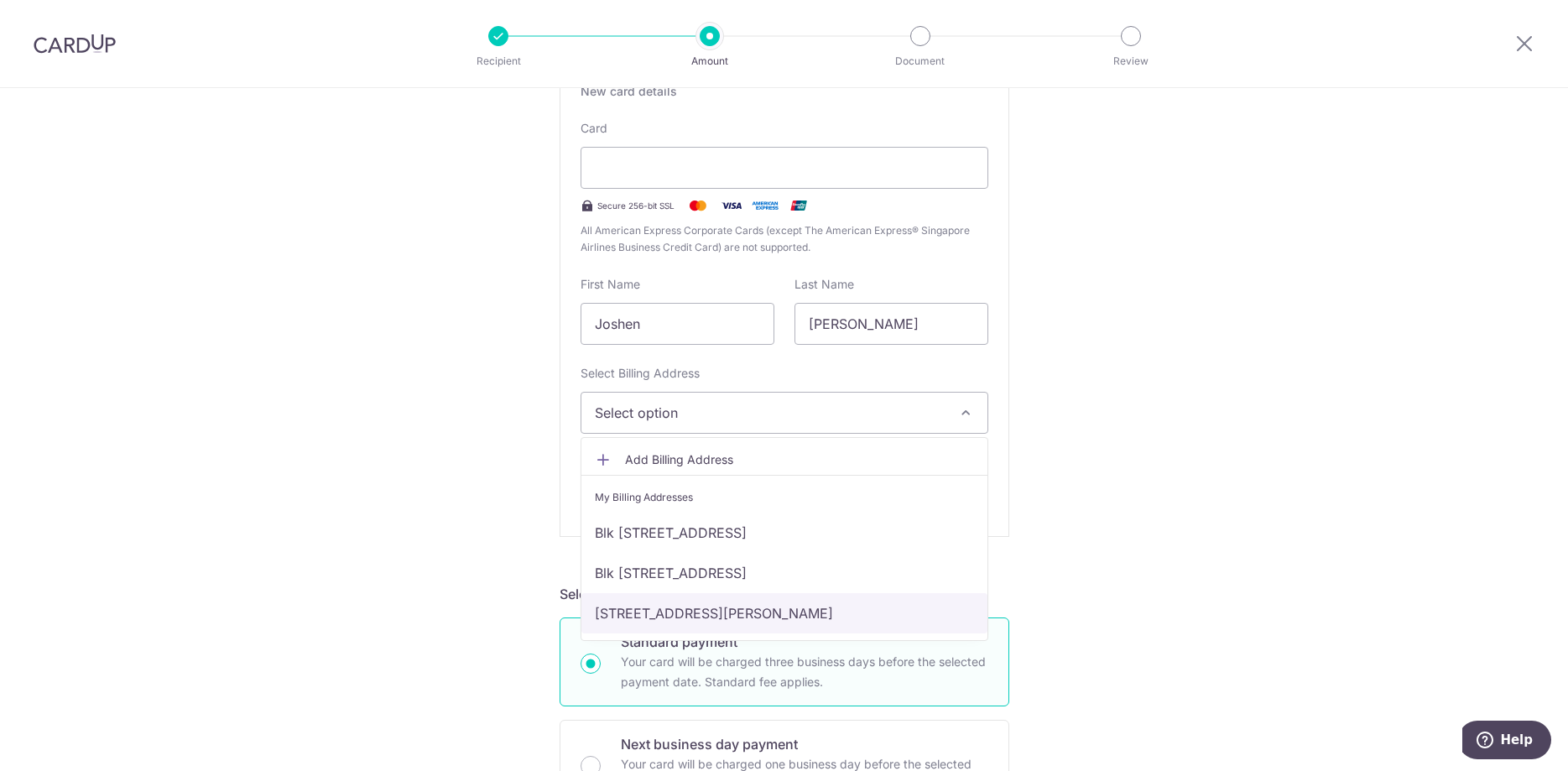
click at [693, 610] on link "[STREET_ADDRESS][PERSON_NAME]" at bounding box center [784, 612] width 406 height 40
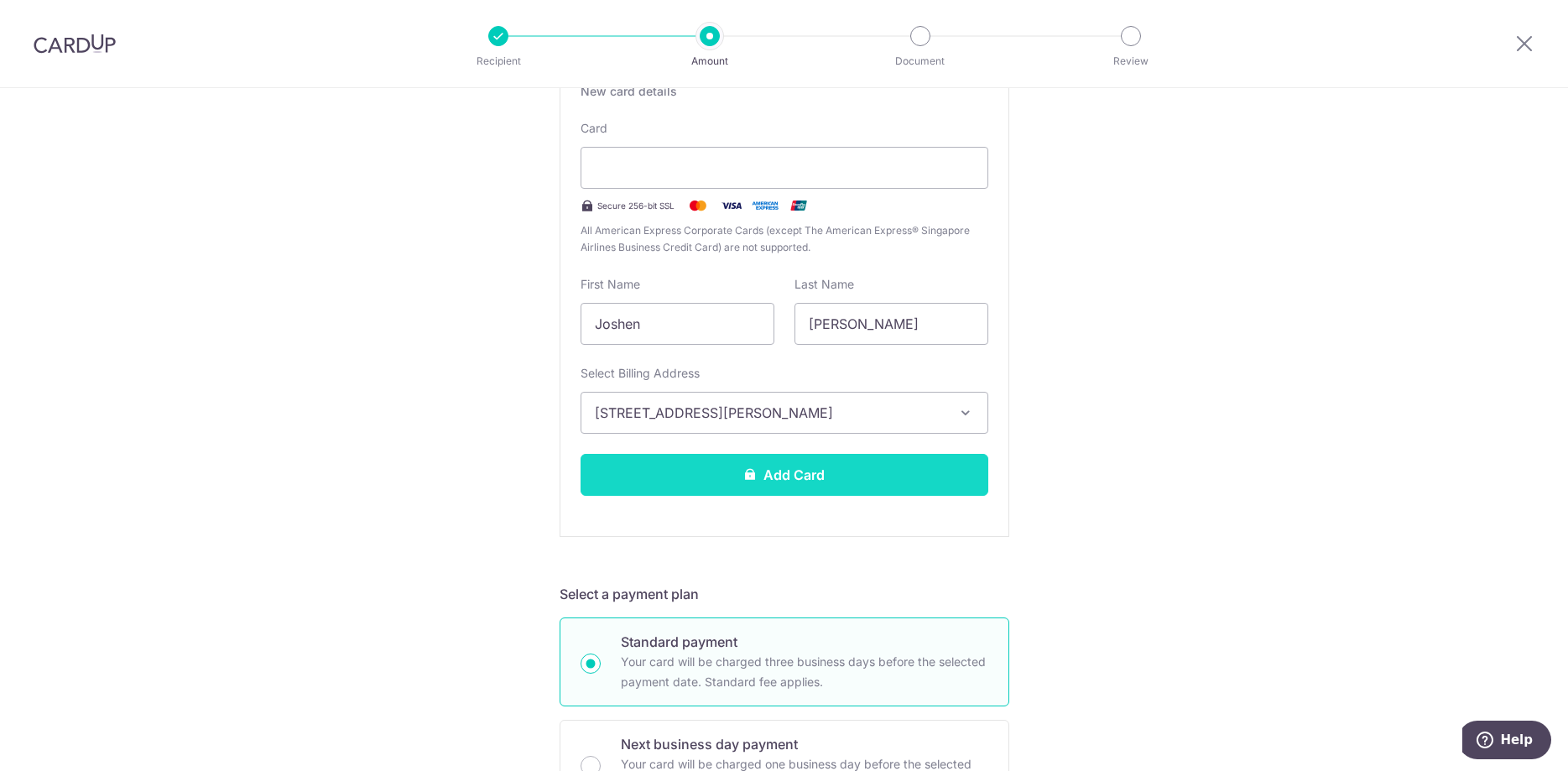
click at [785, 495] on button "Add Card" at bounding box center [784, 474] width 408 height 42
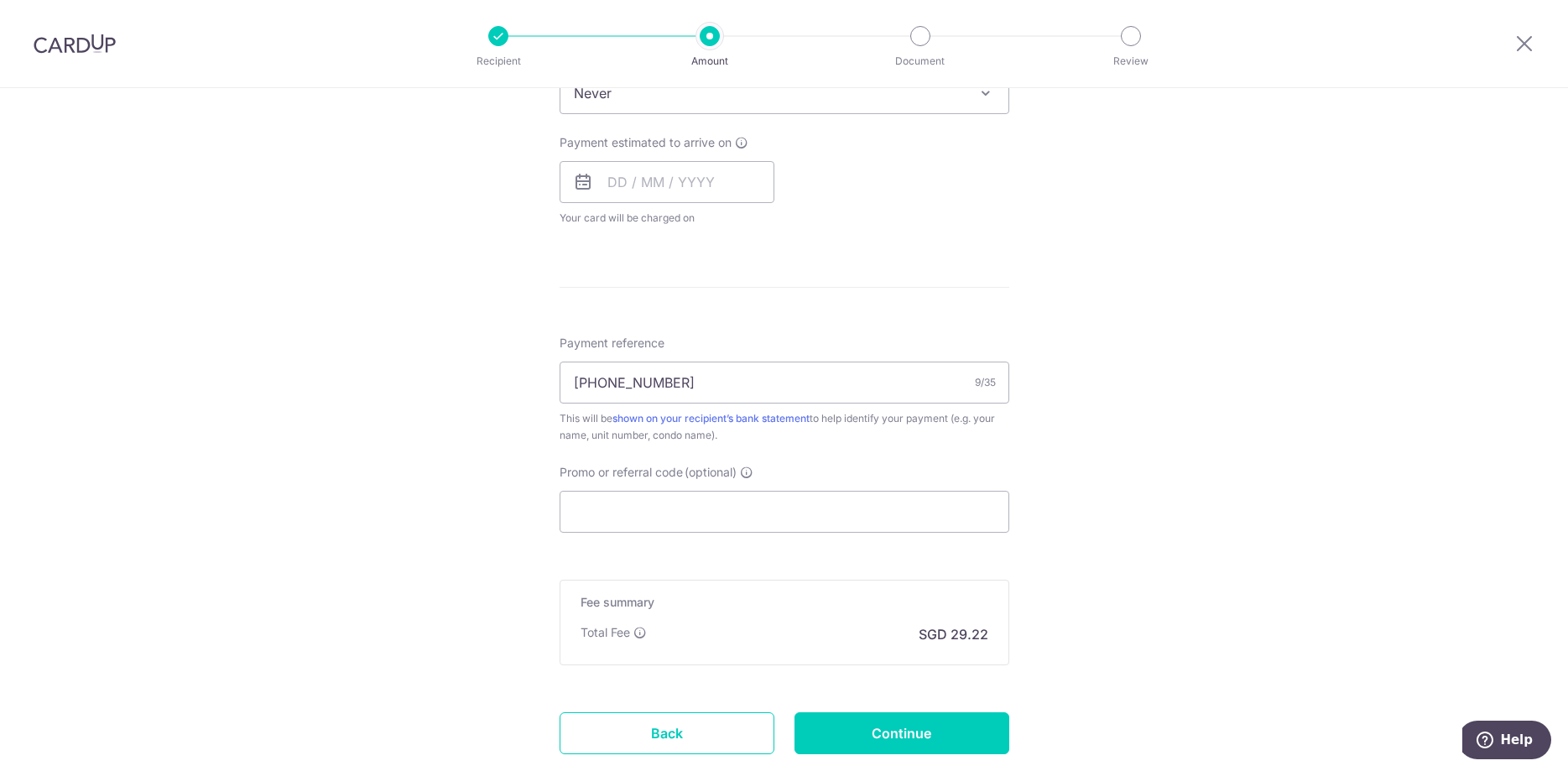
scroll to position [835, 0]
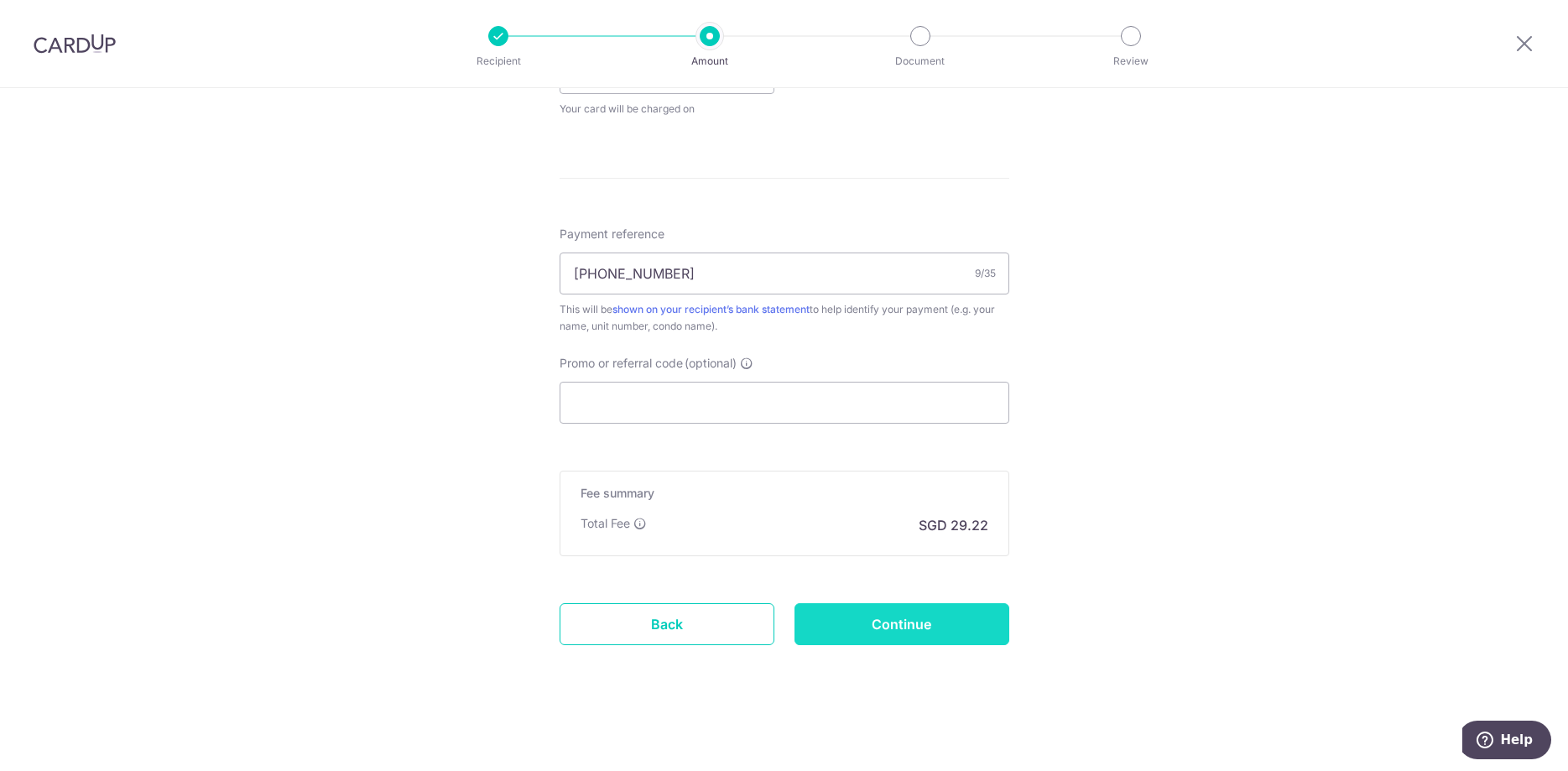
click at [908, 631] on input "Continue" at bounding box center [902, 624] width 215 height 42
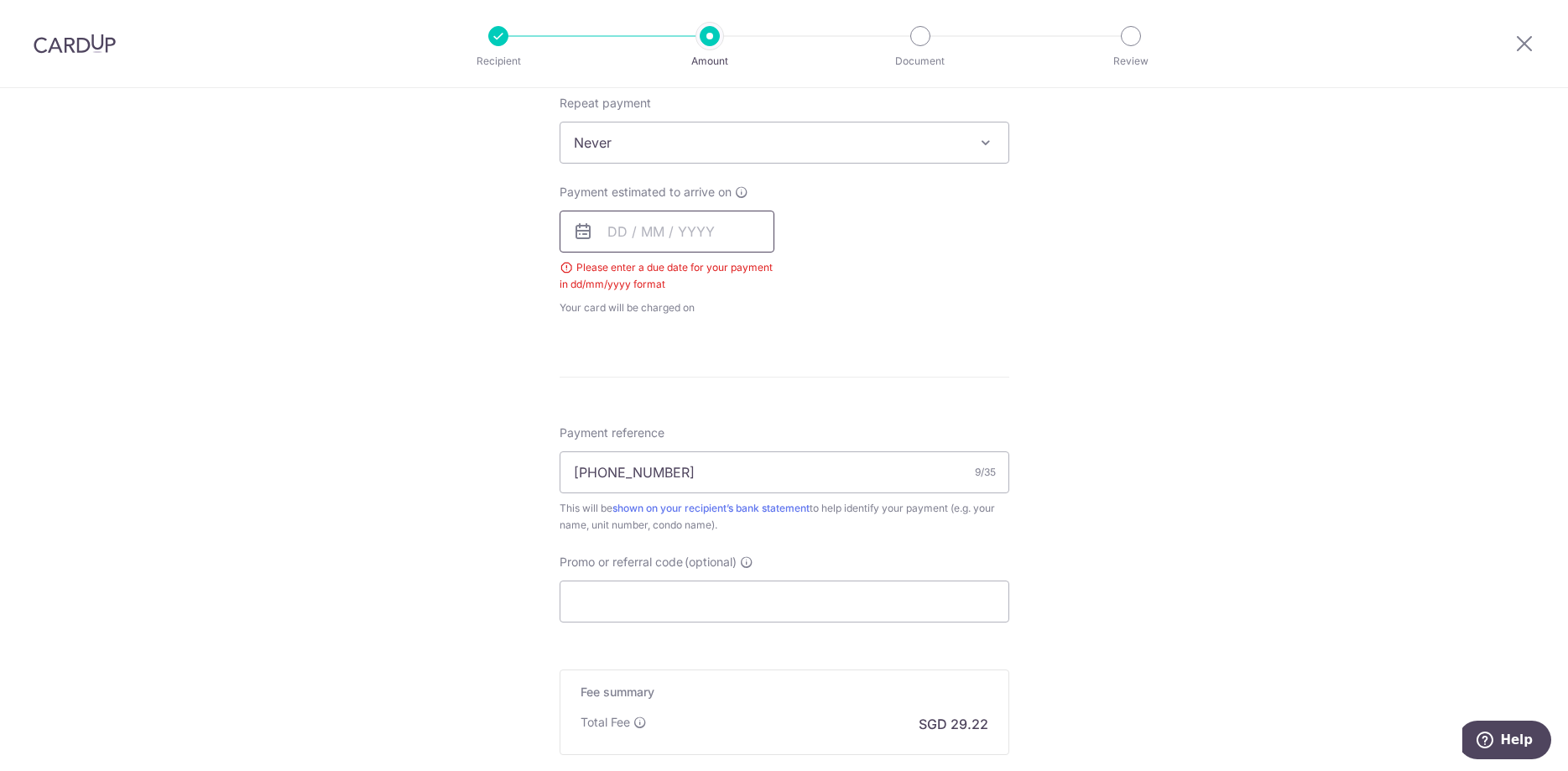
click at [659, 219] on input "text" at bounding box center [667, 231] width 215 height 42
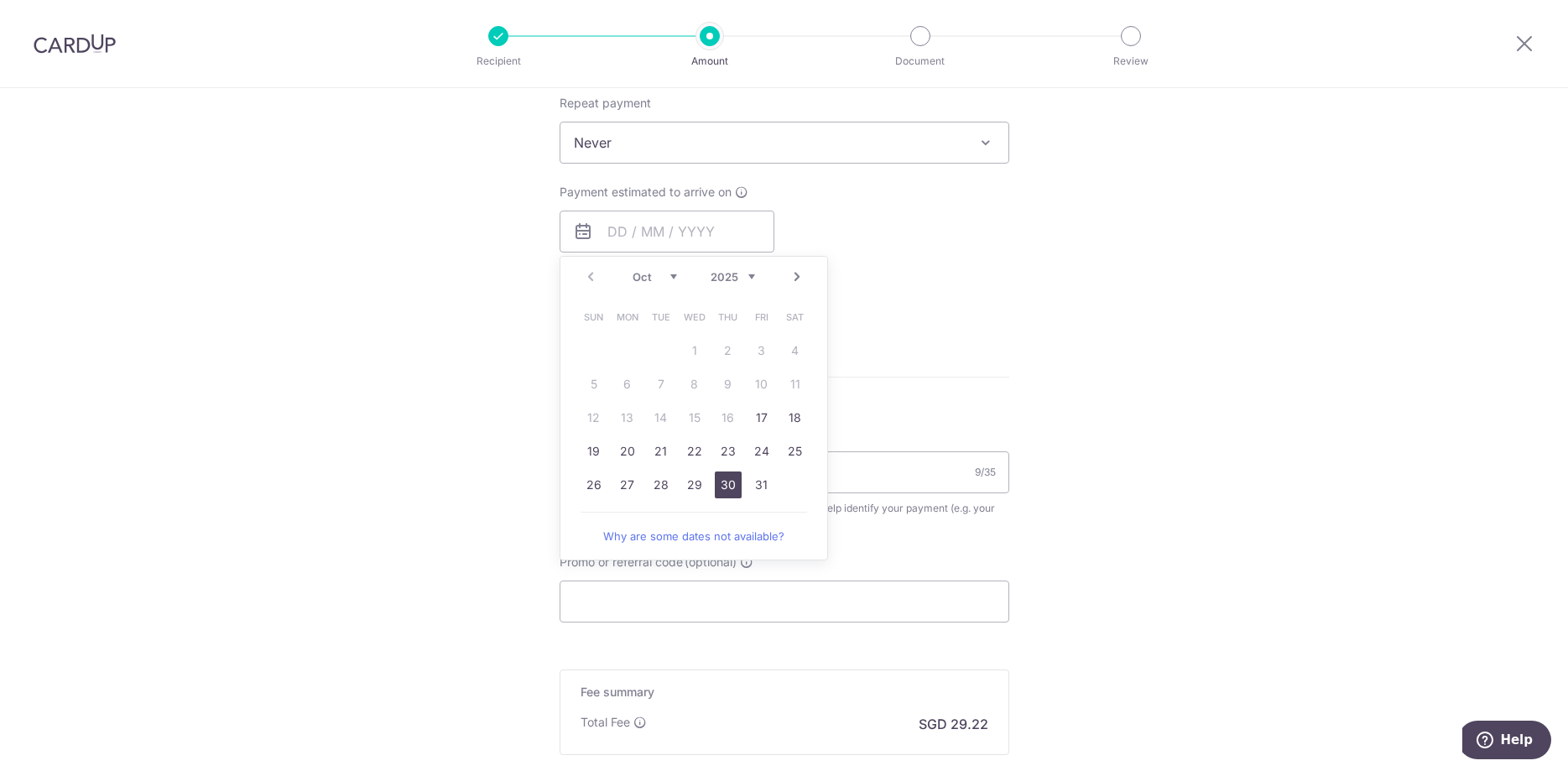
click at [734, 485] on link "30" at bounding box center [728, 485] width 27 height 27
type input "30/10/2025"
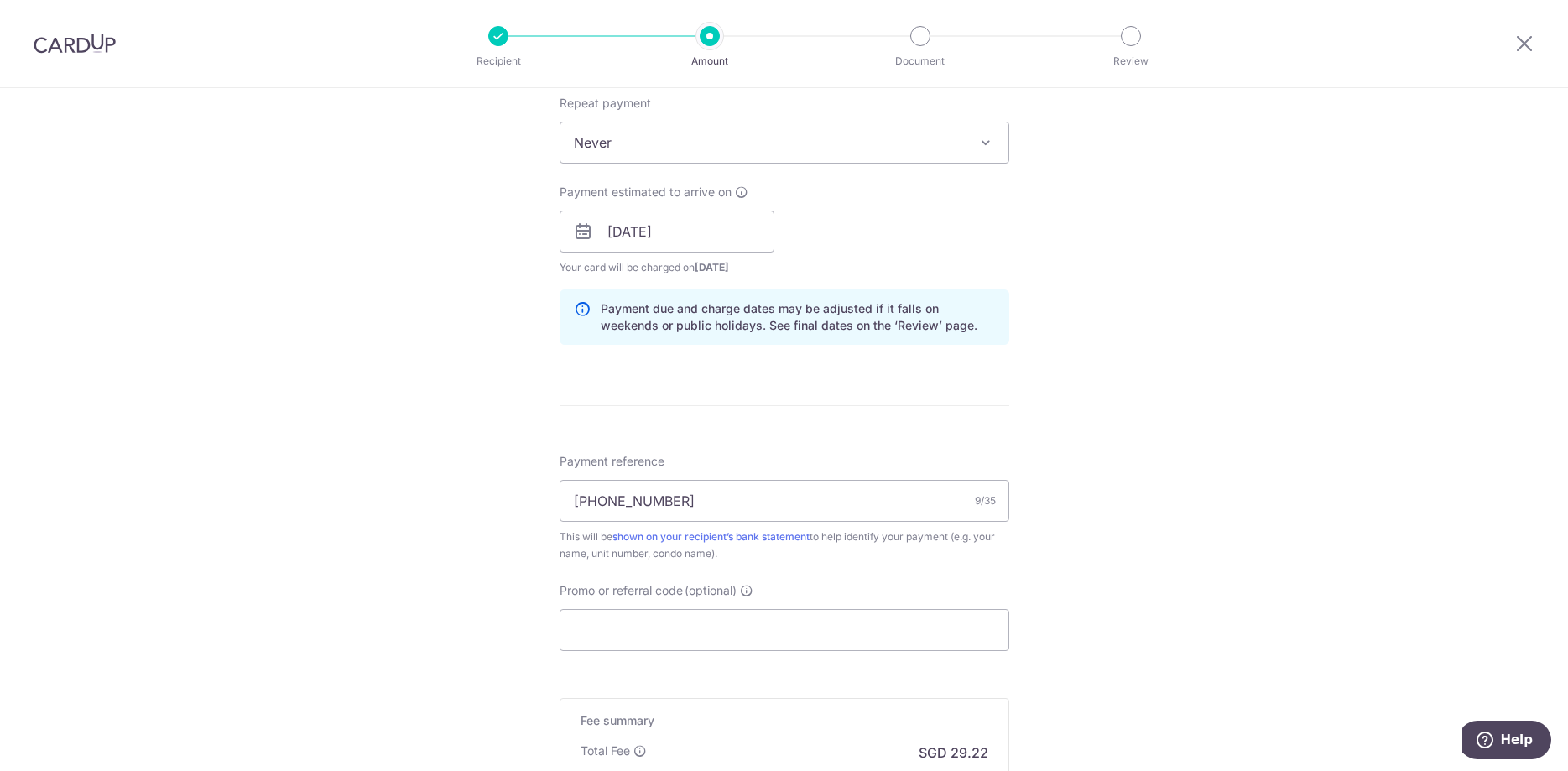
click at [1285, 430] on div "Tell us more about your payment Enter payment amount SGD 1,123.90 1123.90 Selec…" at bounding box center [784, 205] width 1568 height 1586
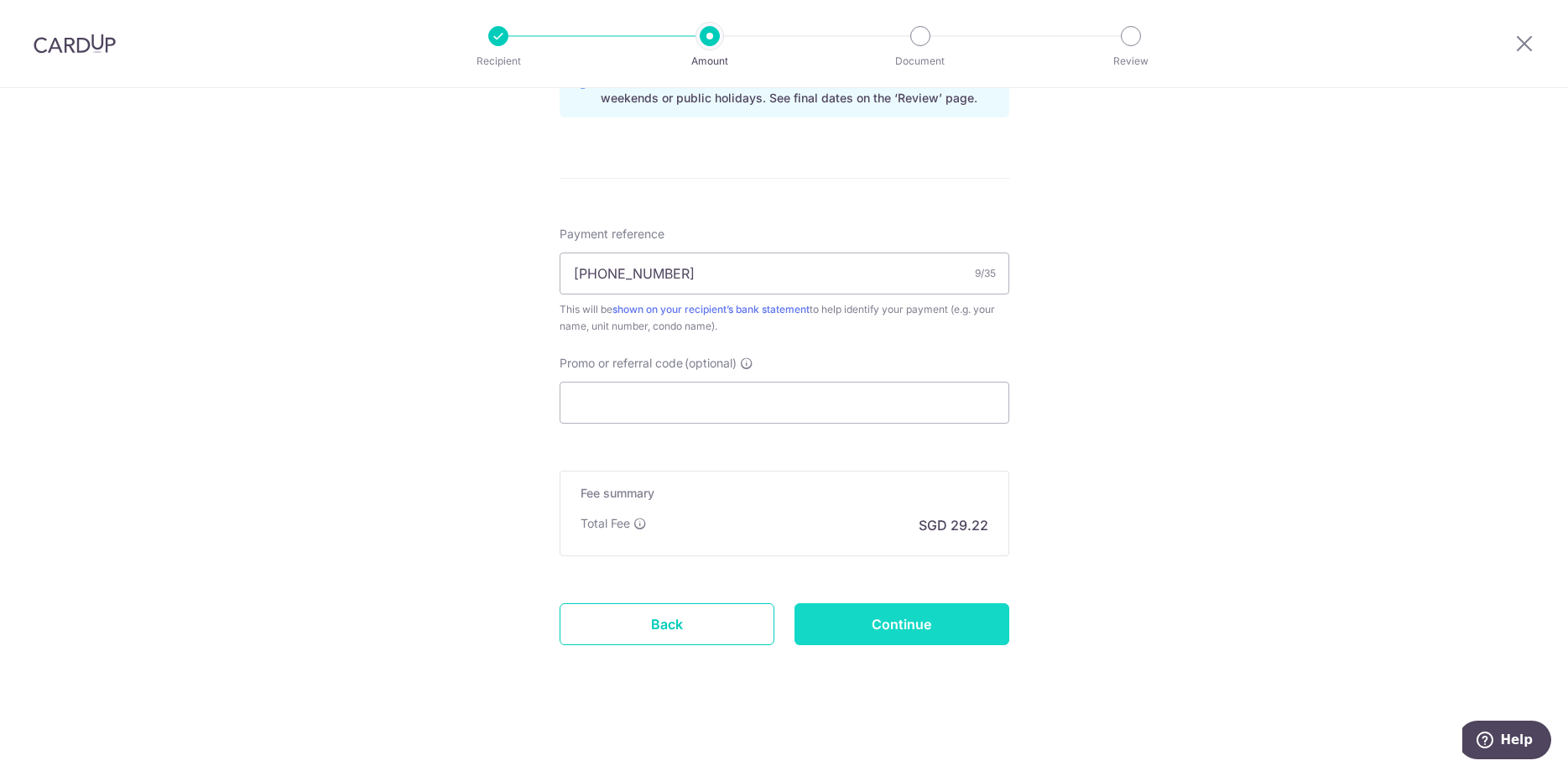
click at [889, 628] on input "Continue" at bounding box center [902, 624] width 215 height 42
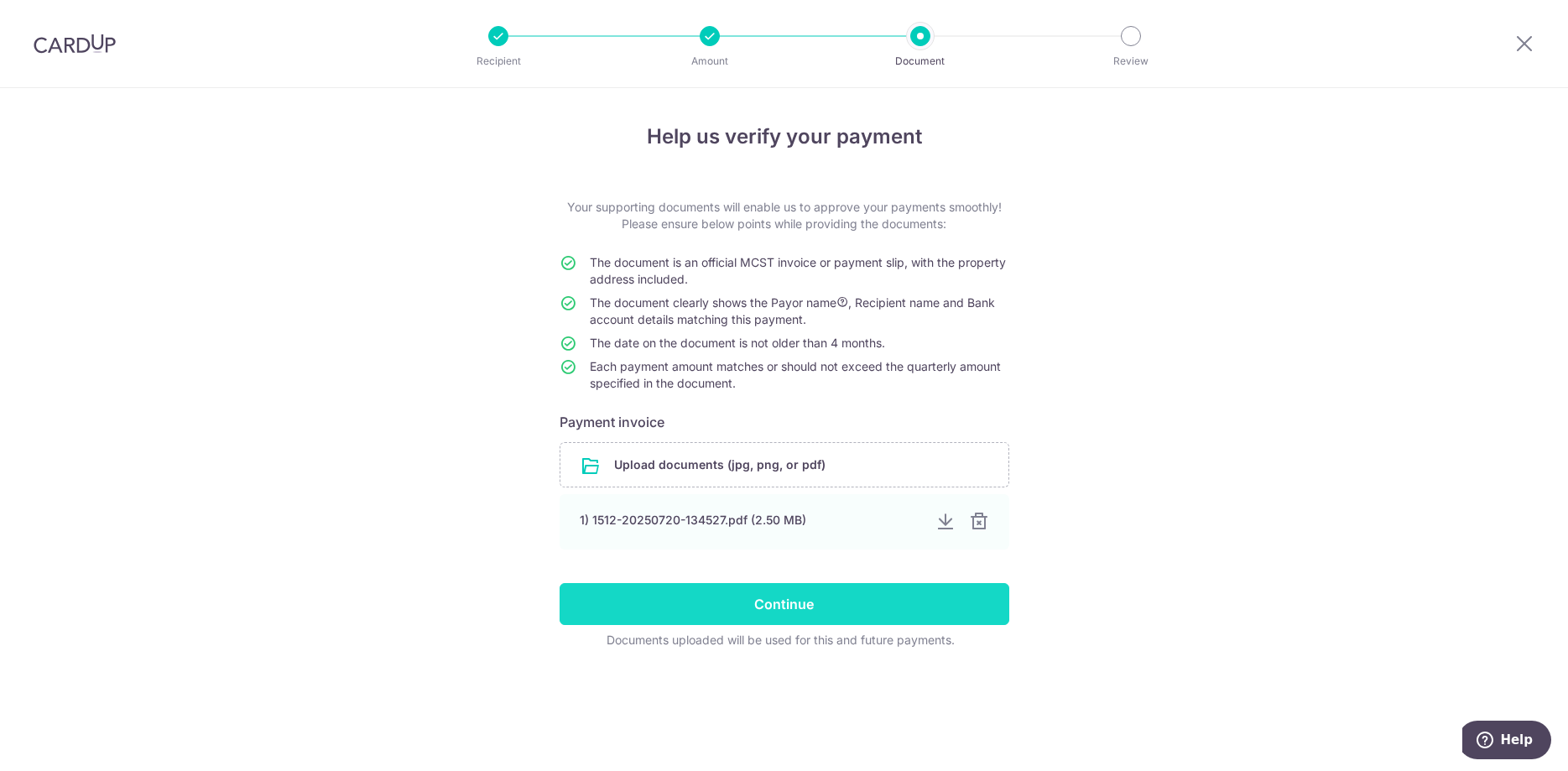
click at [843, 599] on input "Continue" at bounding box center [784, 604] width 450 height 42
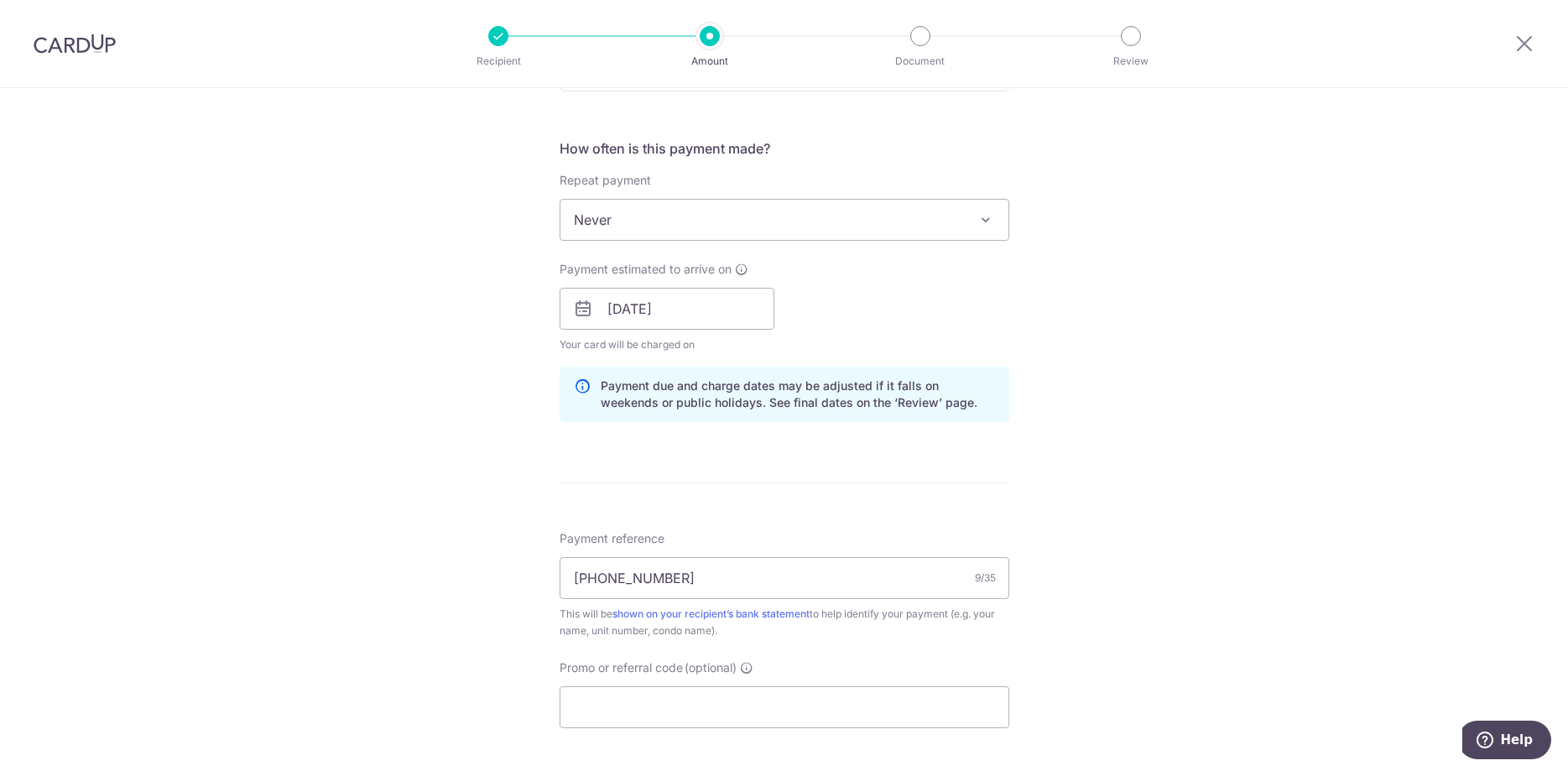
scroll to position [903, 0]
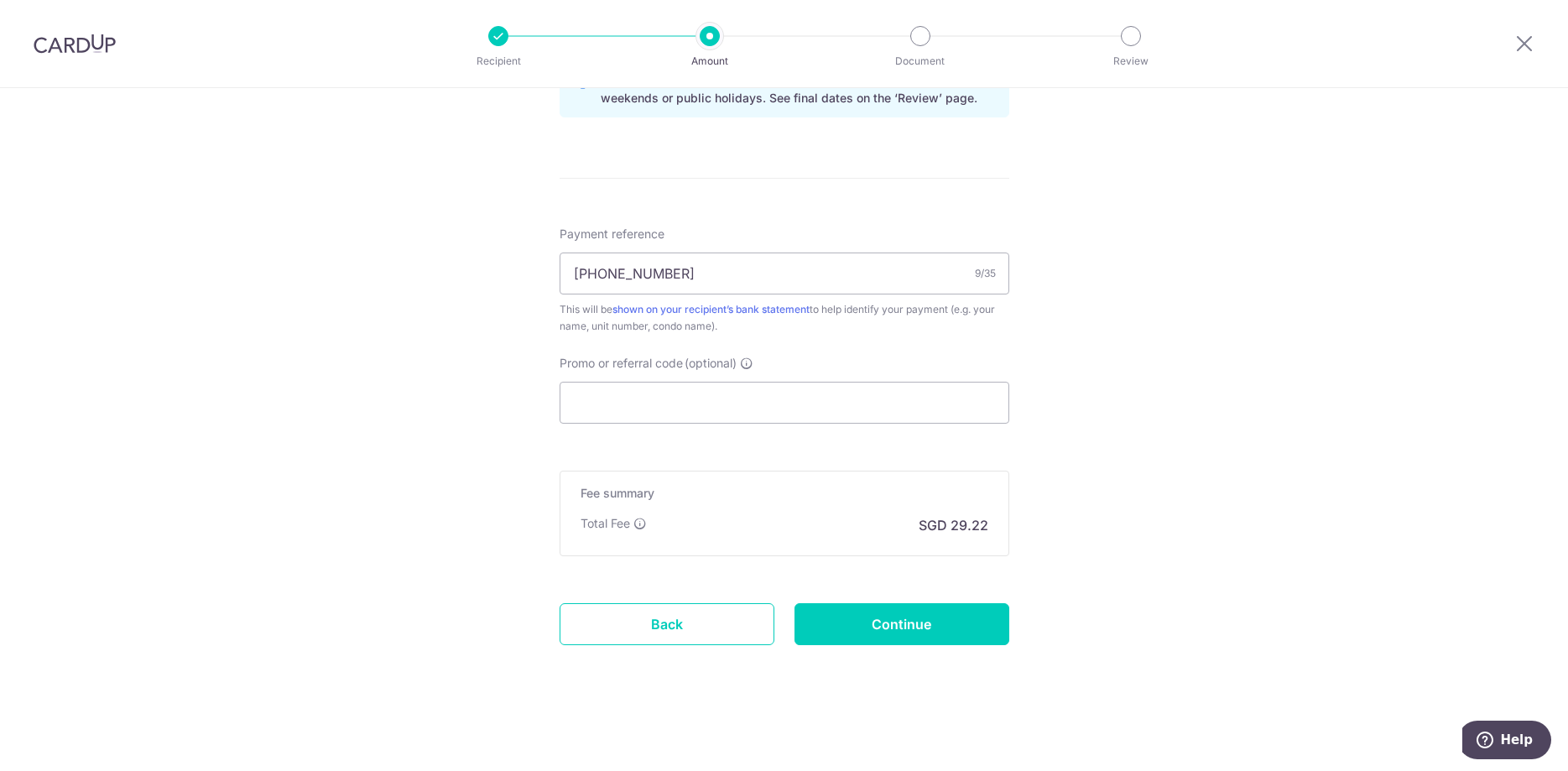
click at [748, 368] on icon at bounding box center [747, 363] width 13 height 13
click at [748, 381] on input "Promo or referral code (optional)" at bounding box center [784, 402] width 450 height 42
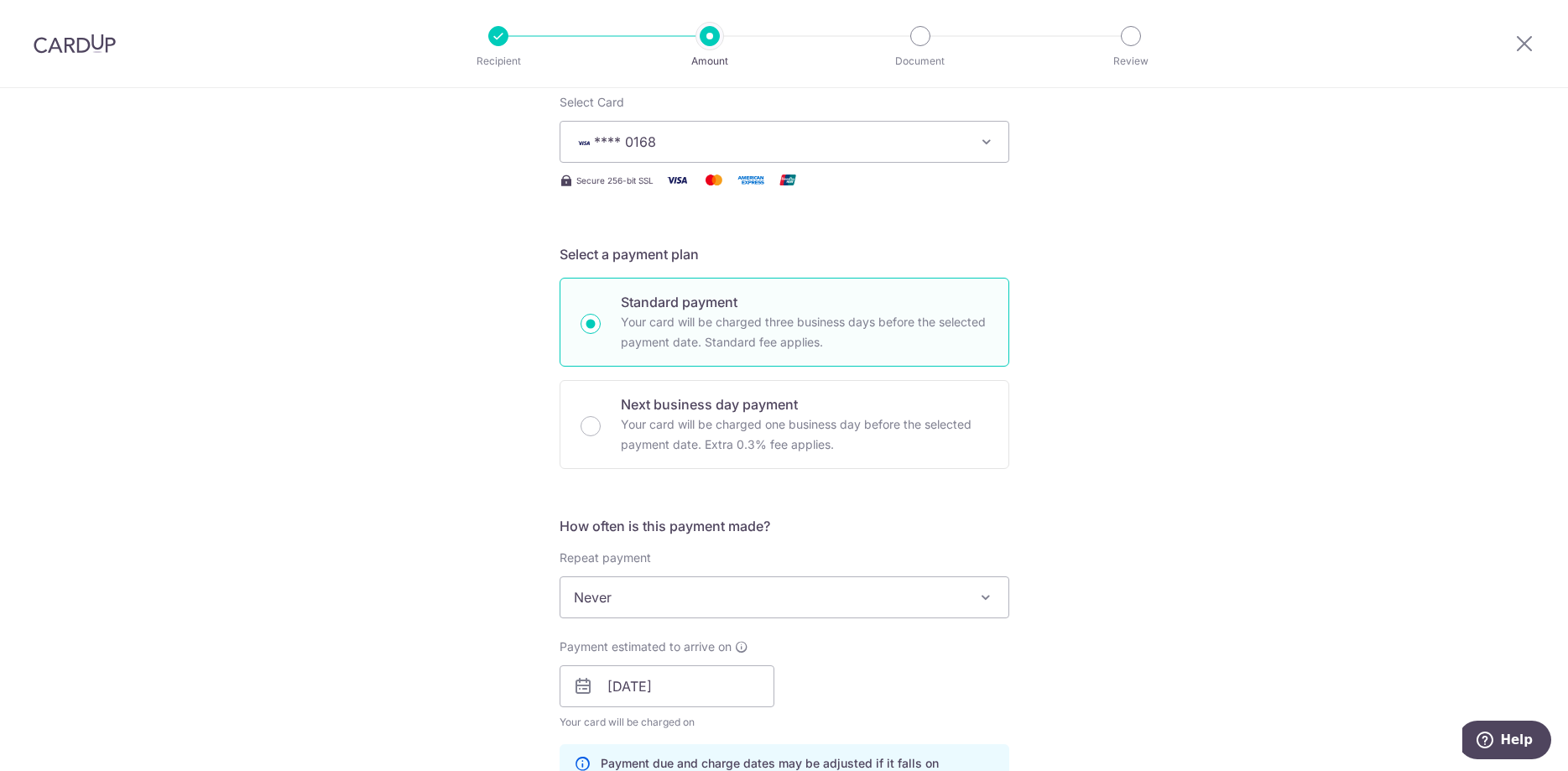
scroll to position [146, 0]
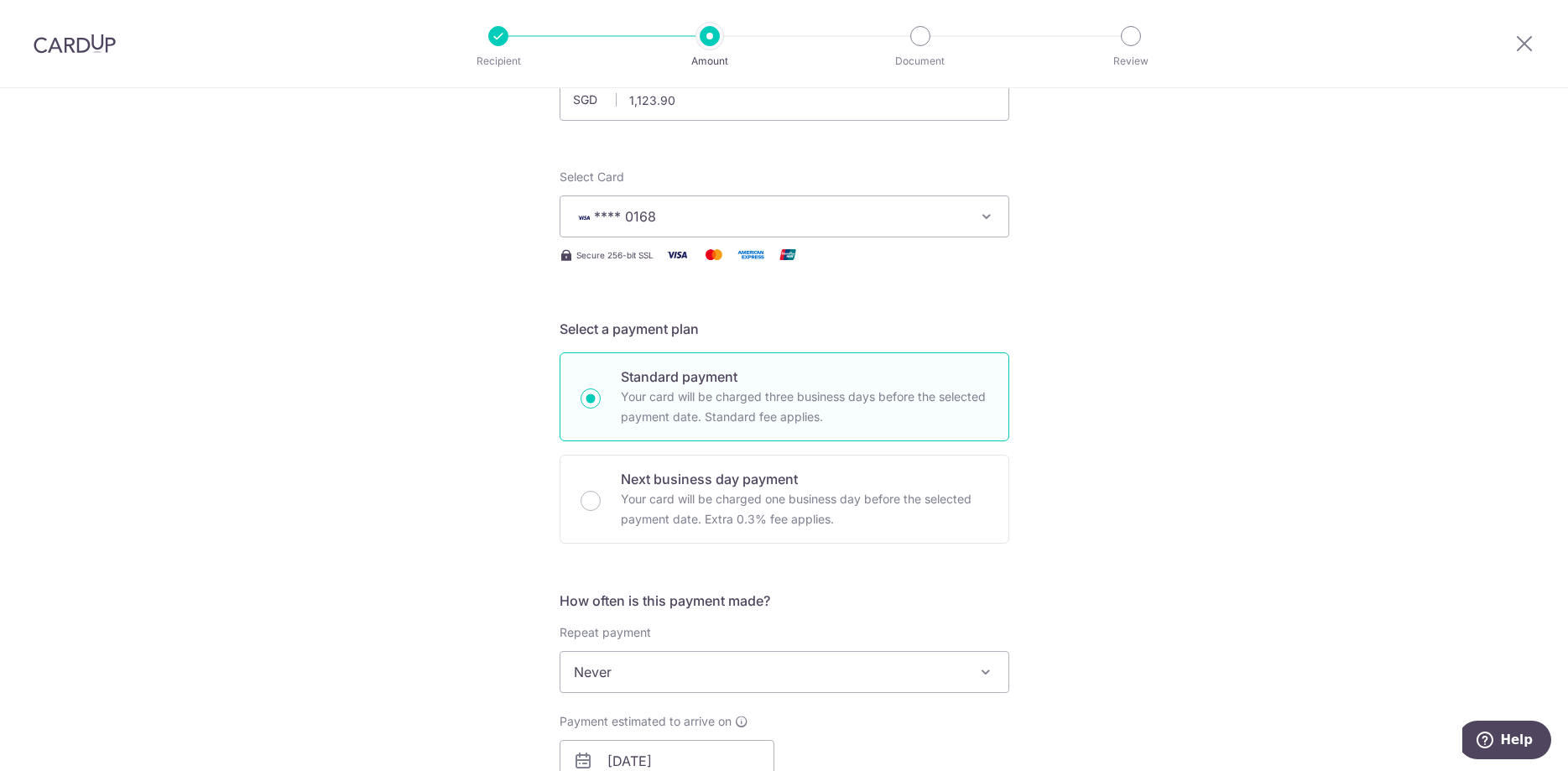
click at [731, 201] on button "**** 0168" at bounding box center [784, 216] width 450 height 42
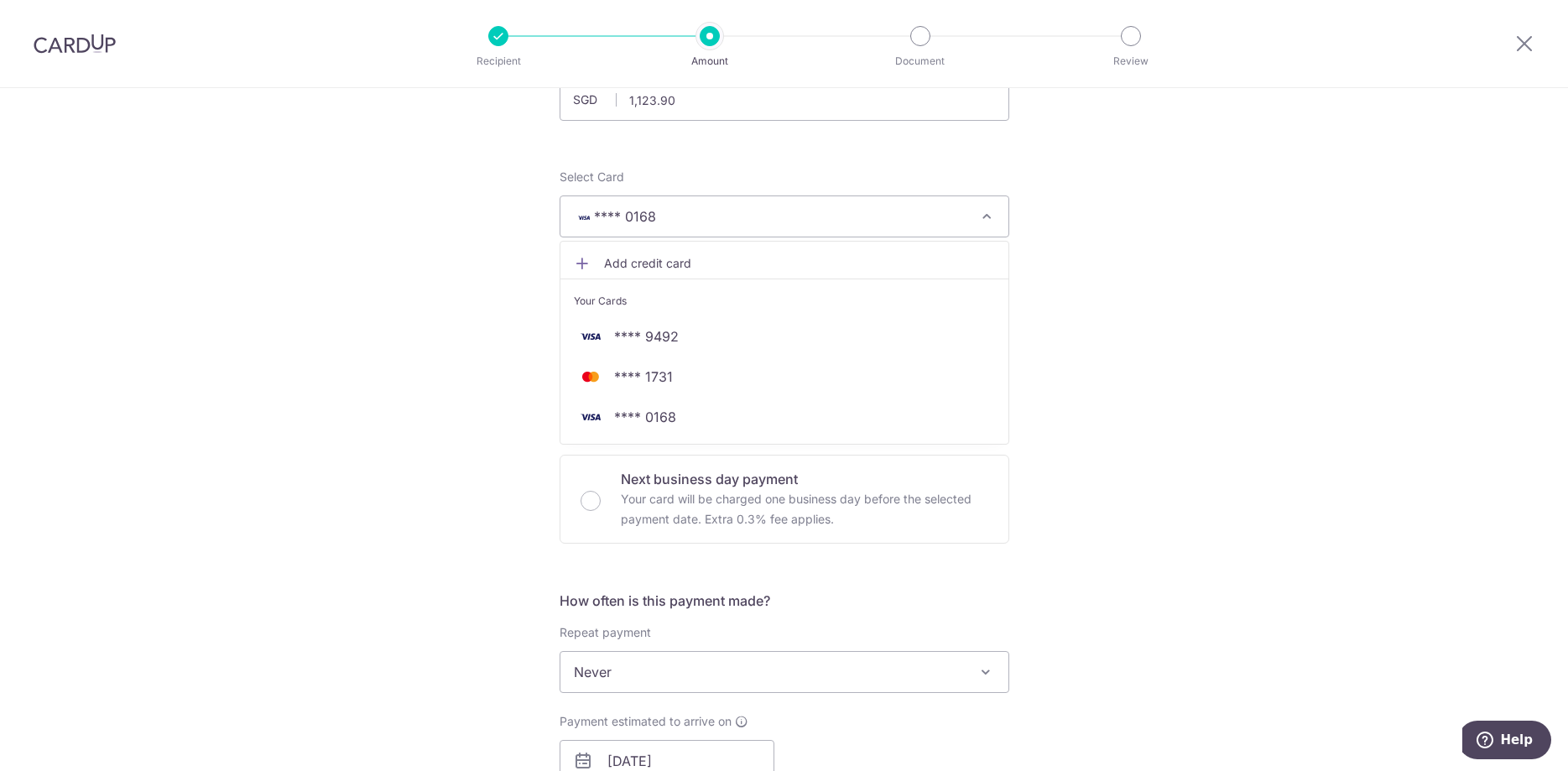
click at [1243, 339] on div "Tell us more about your payment Enter payment amount SGD 1,123.90 1123.90 Selec…" at bounding box center [784, 783] width 1568 height 1685
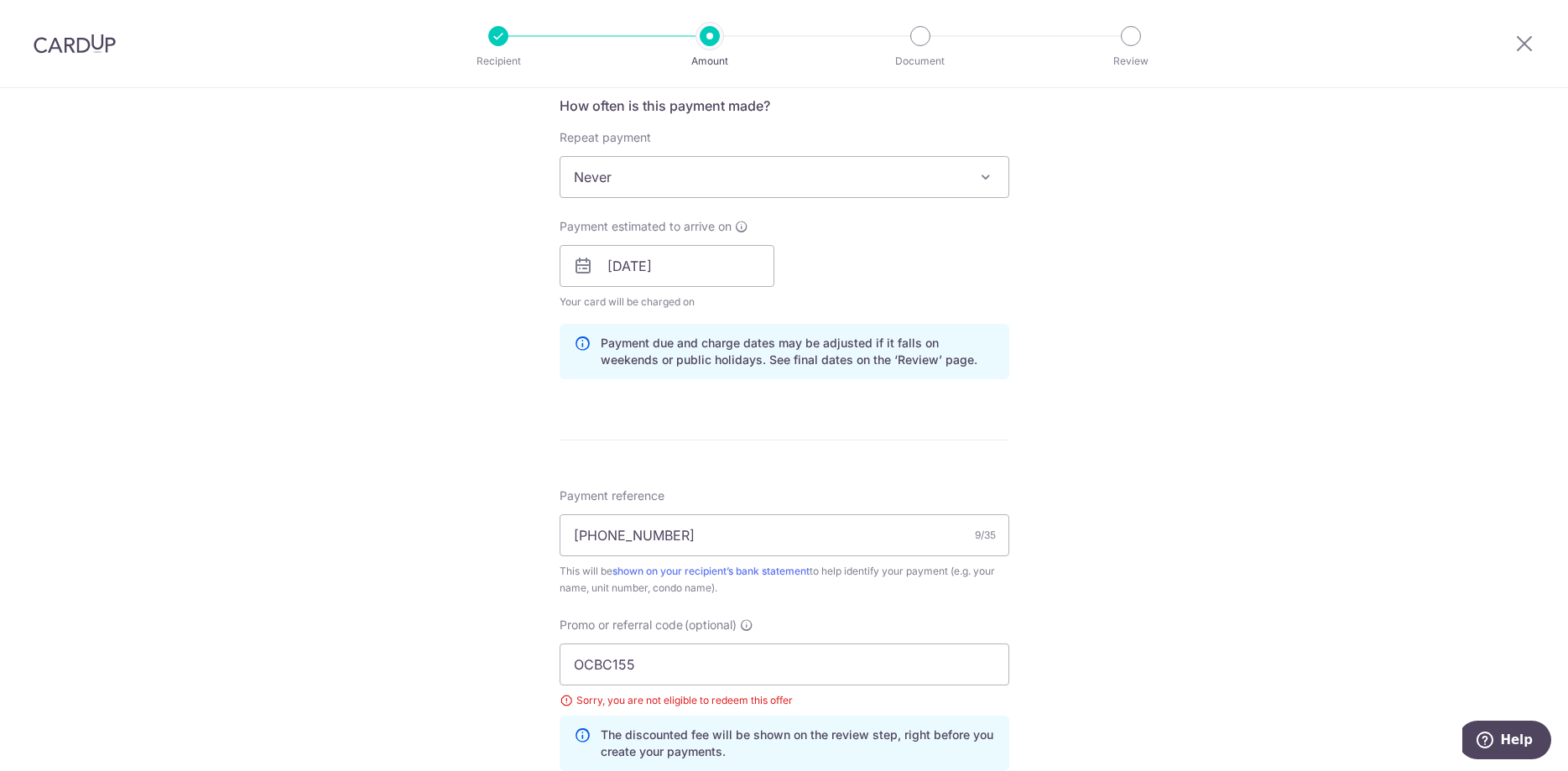
scroll to position [746, 0]
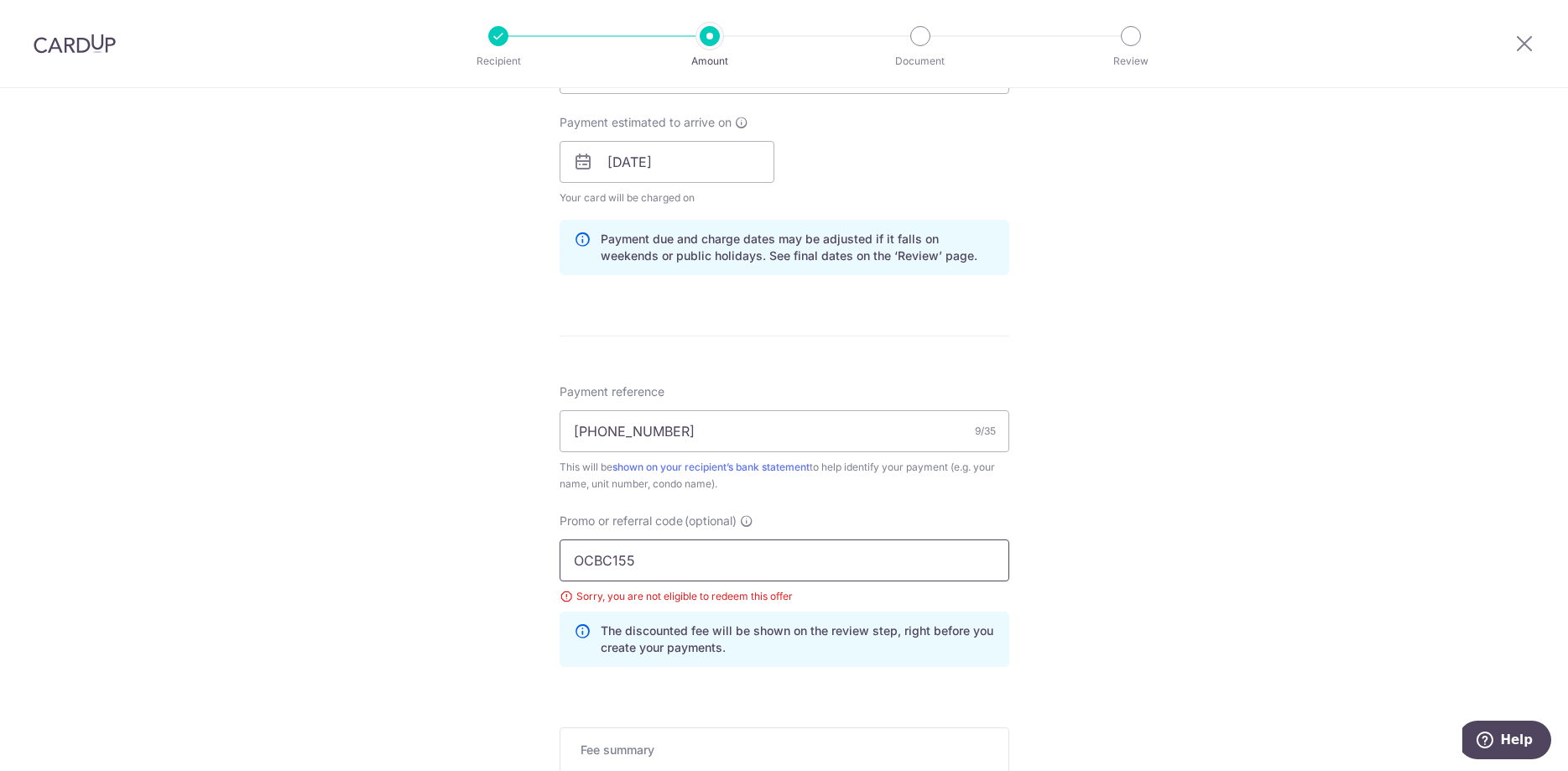
click at [698, 555] on input "OCBC155" at bounding box center [784, 560] width 450 height 42
type input "OCBC195"
click at [1377, 528] on div "Tell us more about your payment Enter payment amount SGD 1,123.90 1123.90 Selec…" at bounding box center [784, 185] width 1568 height 1685
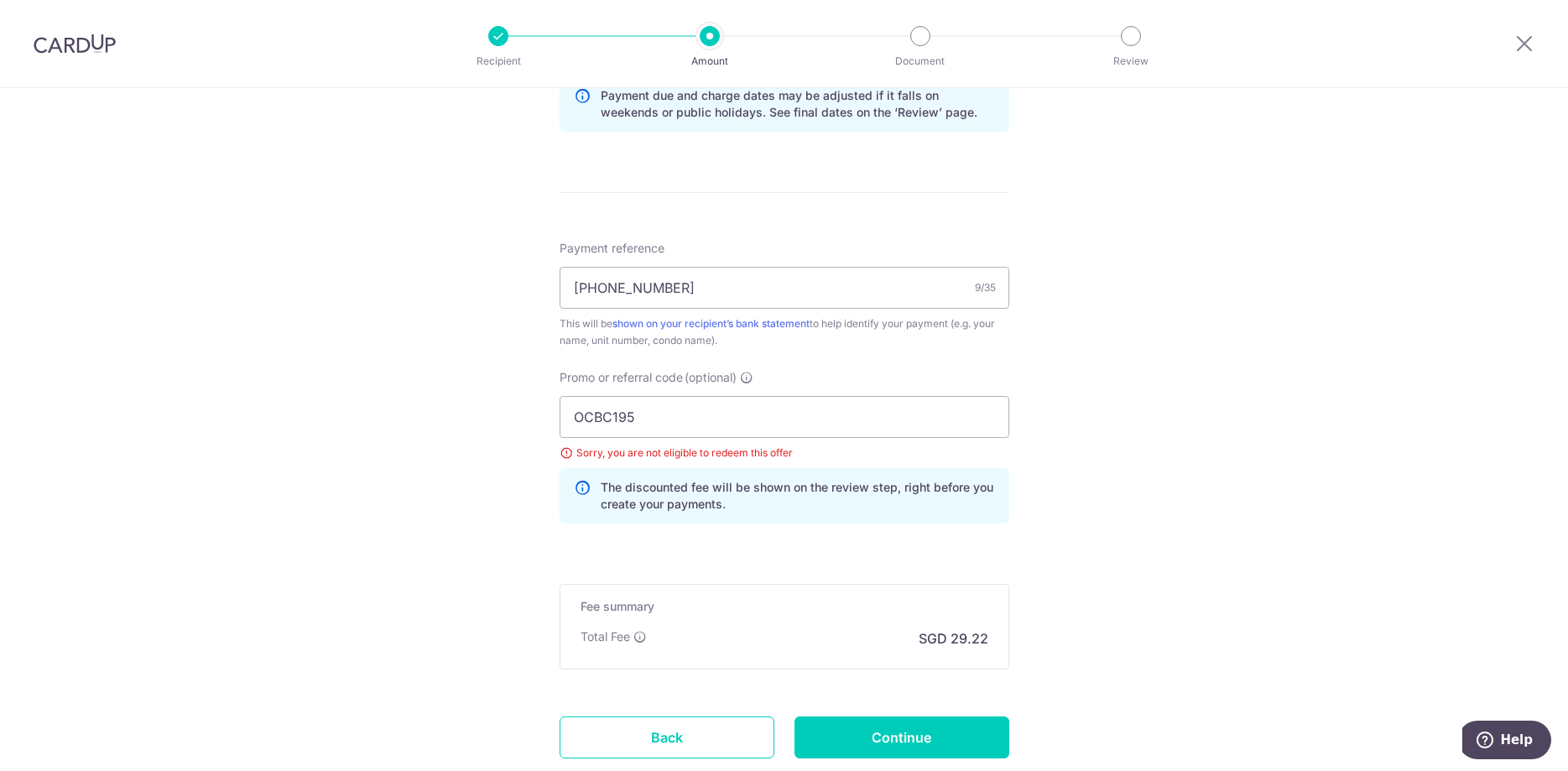
scroll to position [1002, 0]
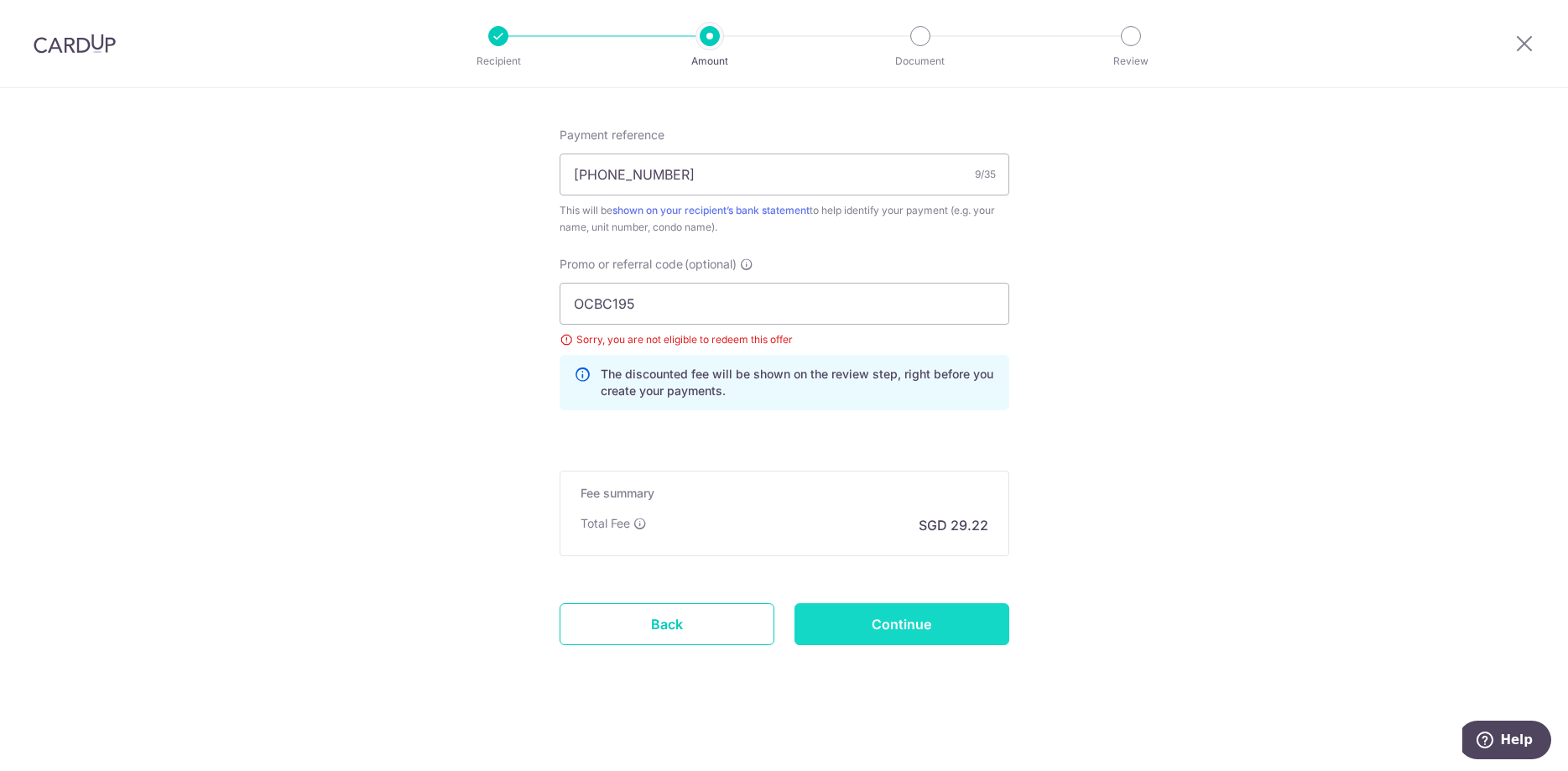
click at [939, 629] on input "Continue" at bounding box center [902, 624] width 215 height 42
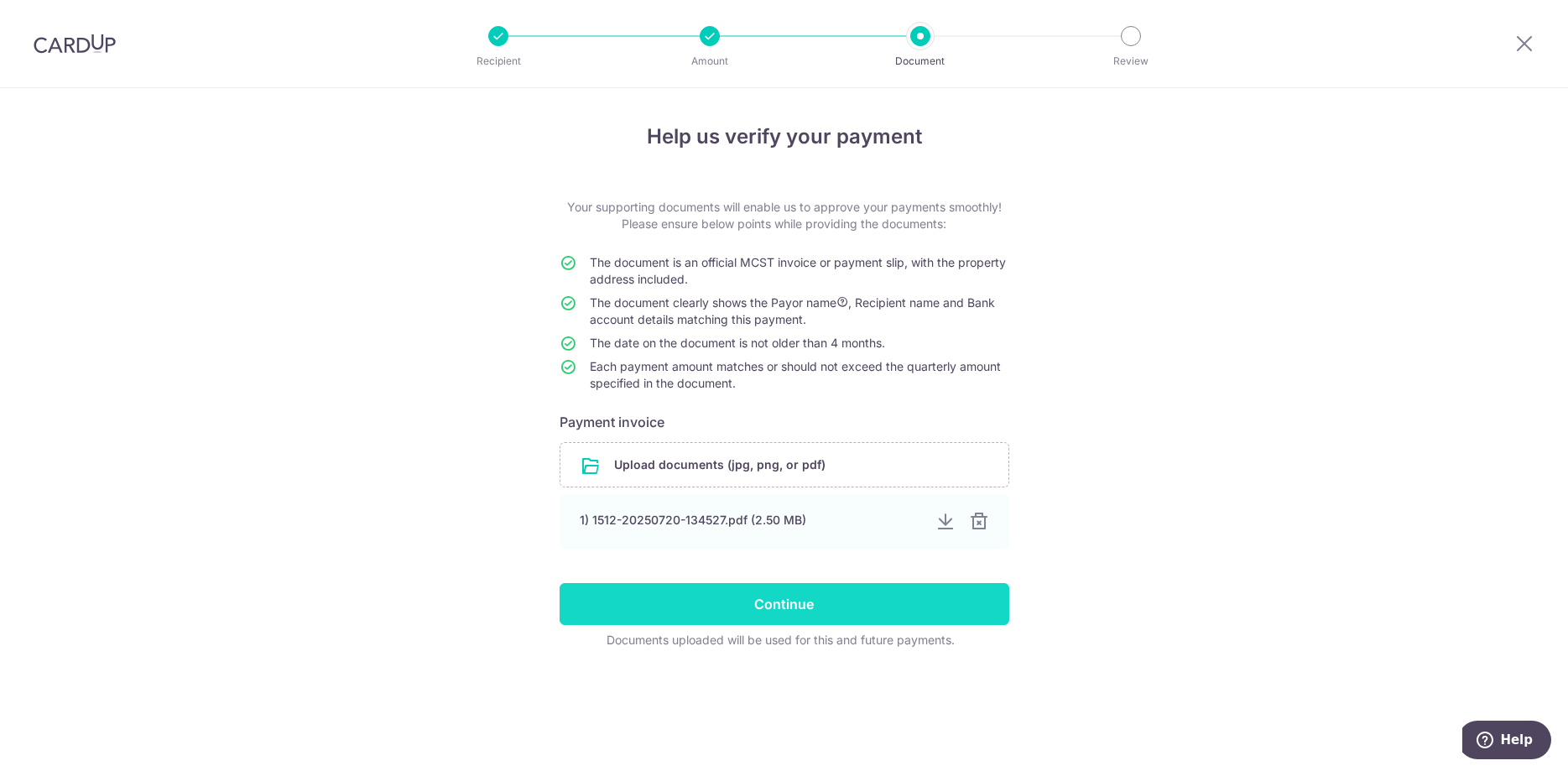
click at [824, 601] on input "Continue" at bounding box center [784, 604] width 450 height 42
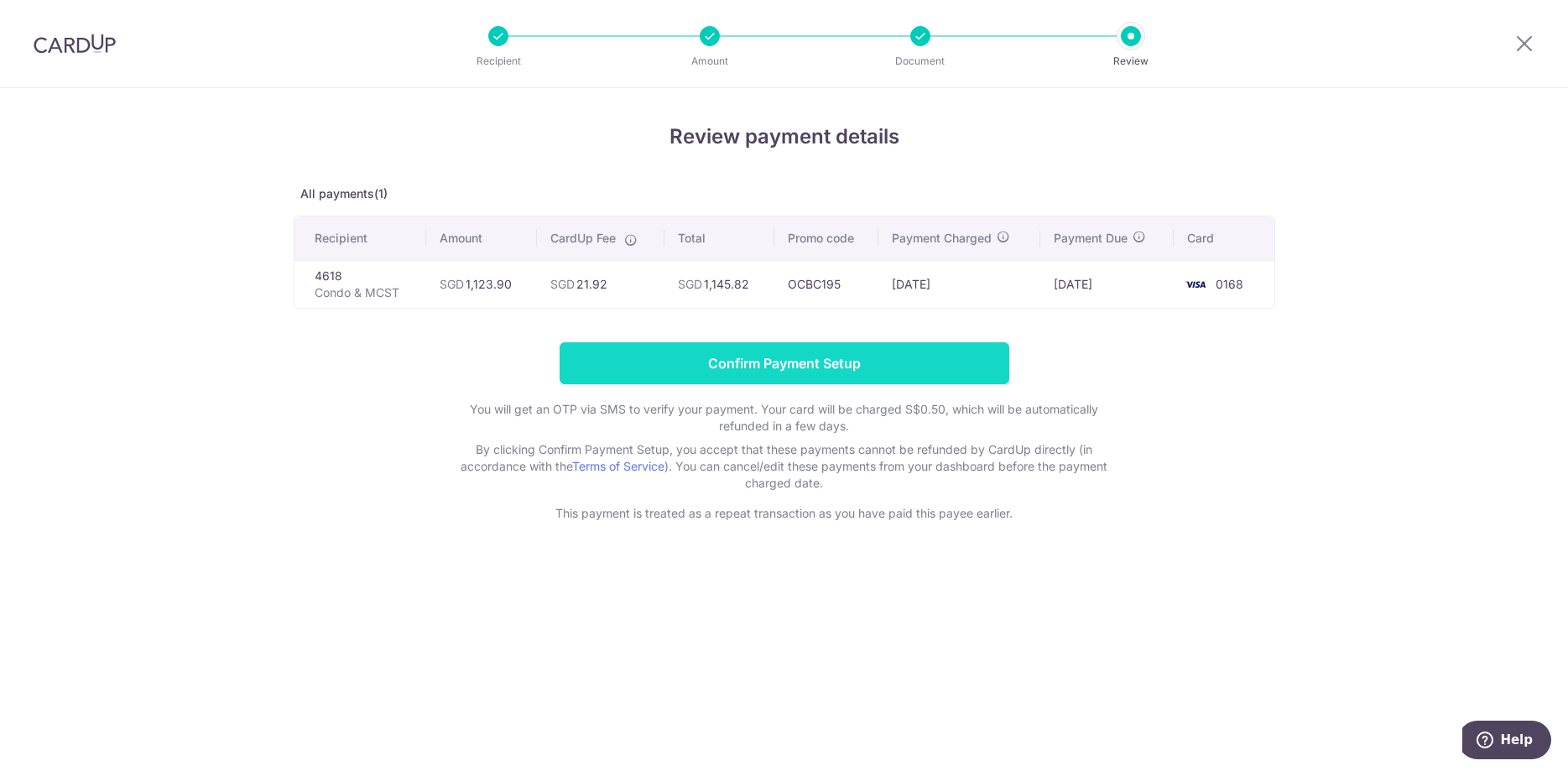
click at [792, 365] on input "Confirm Payment Setup" at bounding box center [784, 362] width 450 height 42
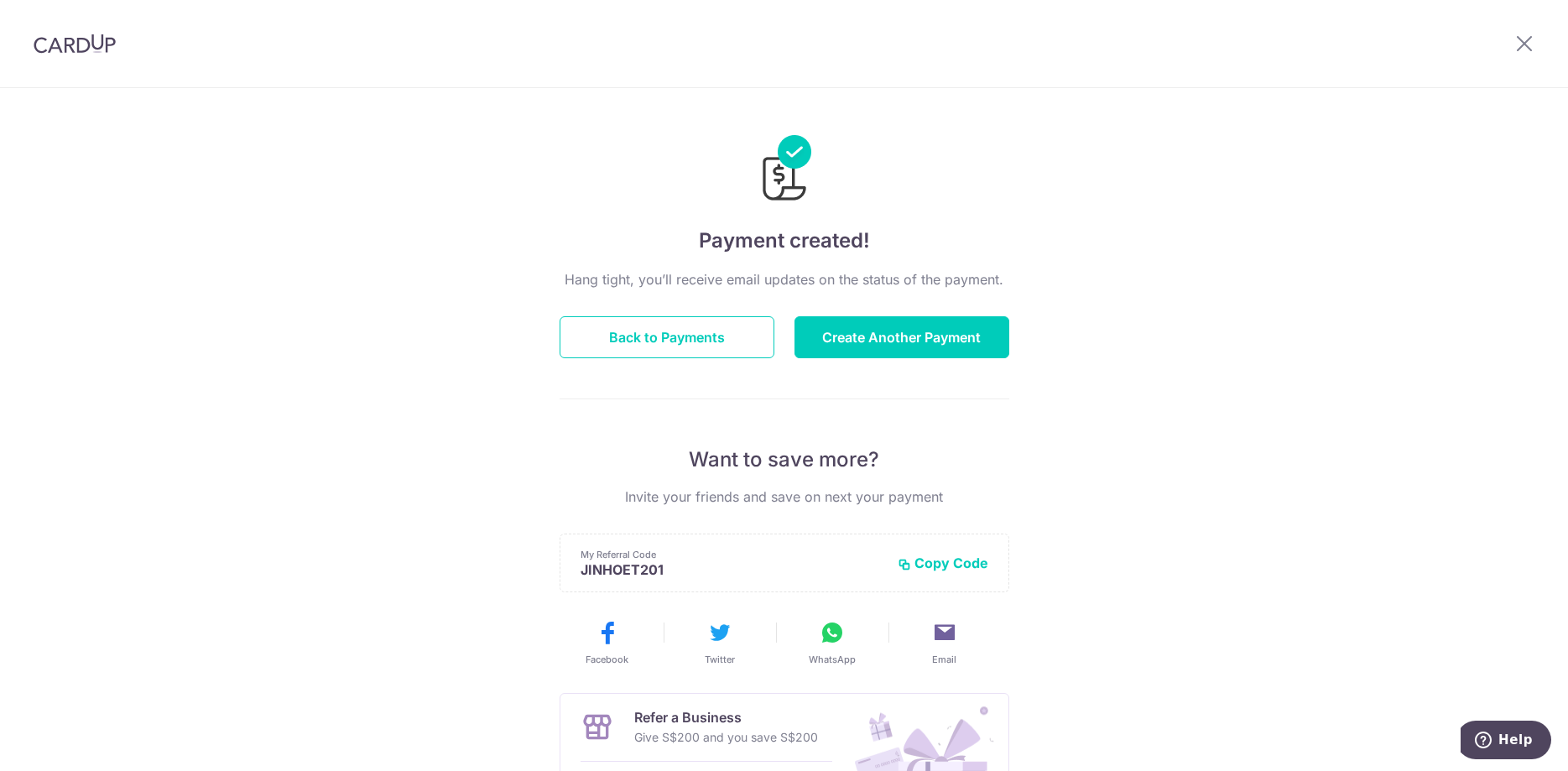
click at [95, 37] on img at bounding box center [75, 43] width 83 height 20
